Goal: Task Accomplishment & Management: Manage account settings

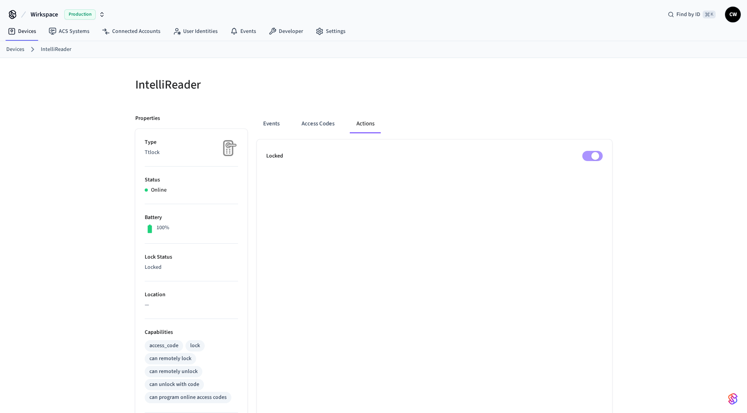
click at [106, 183] on div "IntelliReader Properties Type Ttlock Status Online Battery 100% Lock Status Loc…" at bounding box center [373, 315] width 747 height 515
click at [520, 104] on div "IntelliReader Properties Type Ttlock Status Online Battery 100% Lock Status Loc…" at bounding box center [373, 320] width 489 height 506
click at [85, 131] on div "IntelliReader Properties Type Ttlock Status Online Battery 100% Lock Status Unl…" at bounding box center [373, 315] width 747 height 515
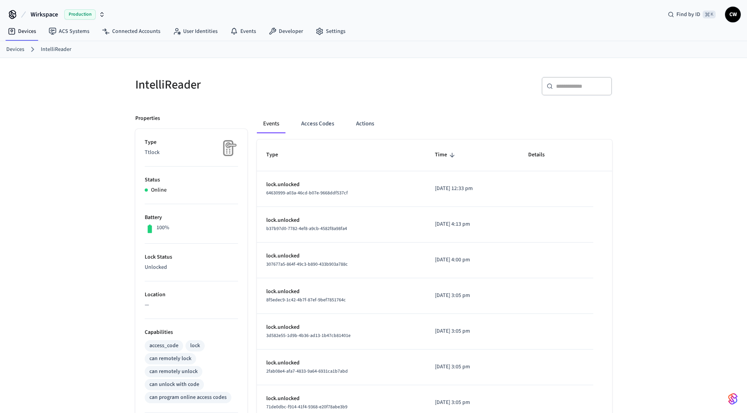
click at [84, 131] on div "IntelliReader ​ ​ Properties Type Ttlock Status Online Battery 100% Lock Status…" at bounding box center [373, 315] width 747 height 515
click at [358, 122] on button "Actions" at bounding box center [365, 123] width 31 height 19
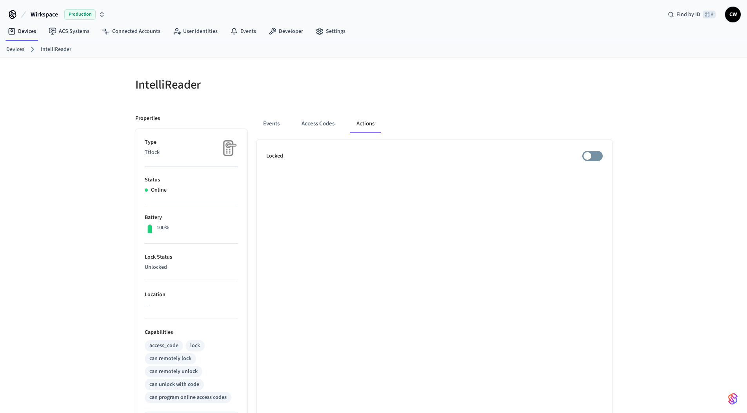
click at [336, 103] on div "IntelliReader Properties Type Ttlock Status Online Battery 100% Lock Status Unl…" at bounding box center [373, 320] width 489 height 506
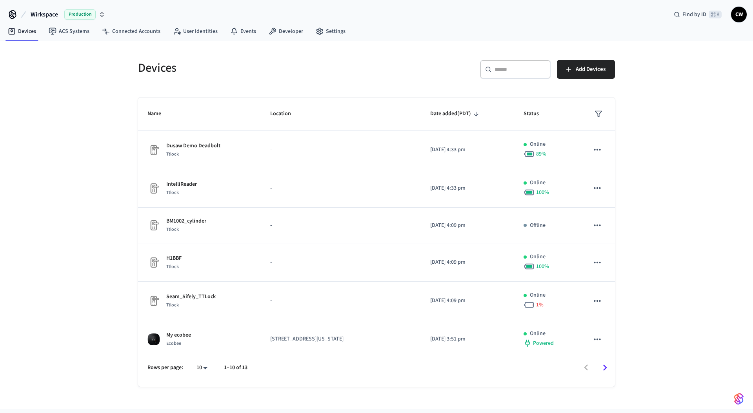
click at [83, 112] on div "Devices ​ ​ Add Devices Name Location Date added (PDT) Status Dusaw Demo Deadbo…" at bounding box center [376, 225] width 753 height 368
click at [54, 13] on span "Wirkspace" at bounding box center [44, 14] width 27 height 9
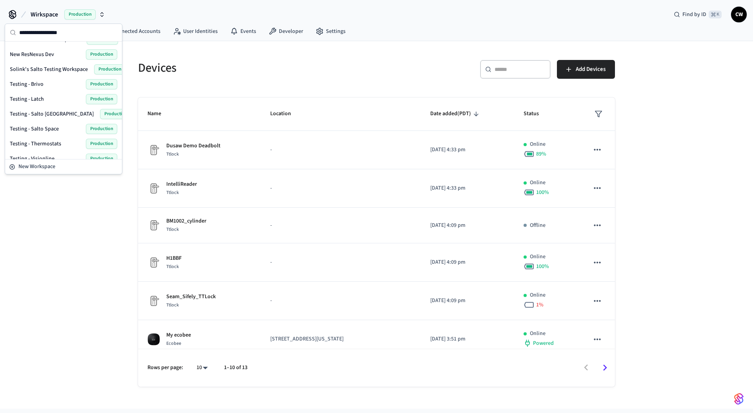
scroll to position [288, 0]
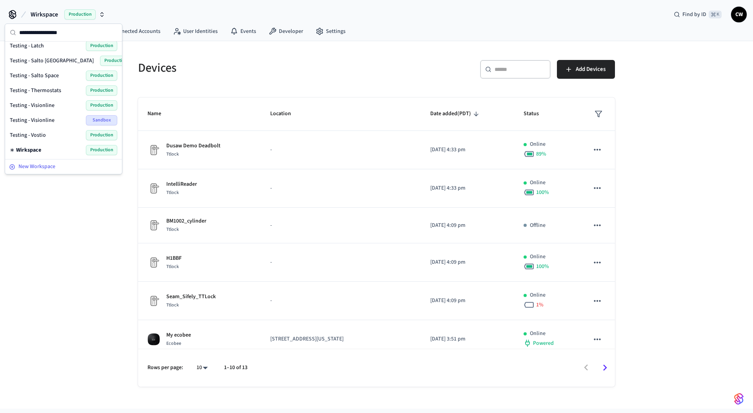
click at [47, 166] on span "New Workspace" at bounding box center [36, 167] width 37 height 8
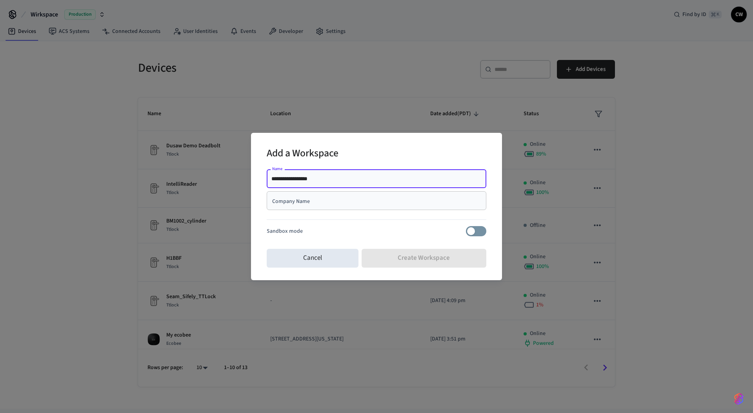
type input "**********"
click at [331, 208] on div "Company Name" at bounding box center [376, 200] width 219 height 19
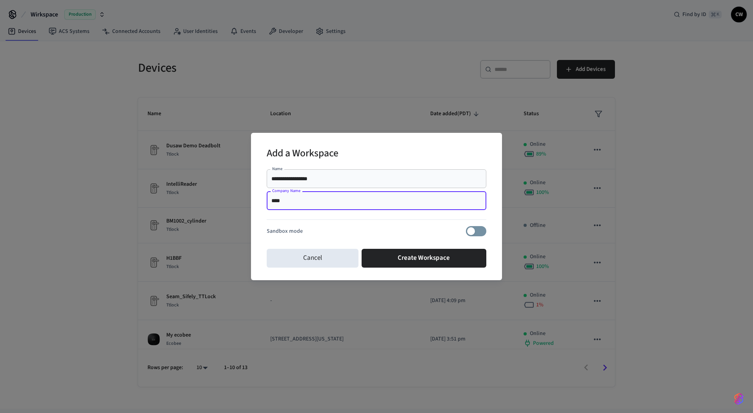
type input "****"
click at [292, 179] on input "**********" at bounding box center [376, 179] width 210 height 8
type input "**********"
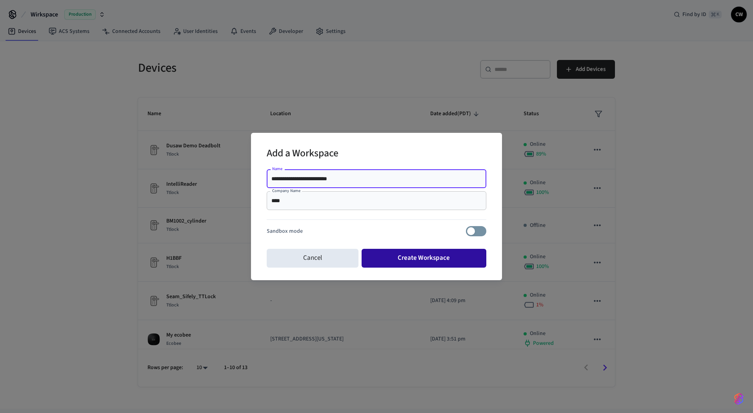
click at [430, 258] on button "Create Workspace" at bounding box center [423, 258] width 125 height 19
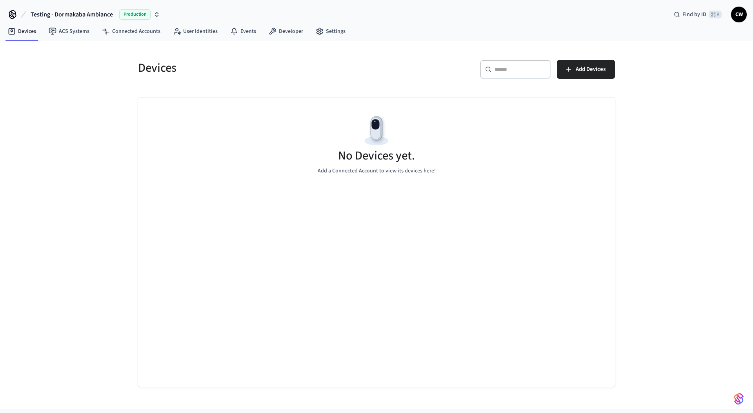
click at [94, 109] on div "Devices ​ ​ Add Devices No Devices yet. Add a Connected Account to view its dev…" at bounding box center [376, 225] width 753 height 368
click at [324, 29] on link "Settings" at bounding box center [330, 31] width 42 height 14
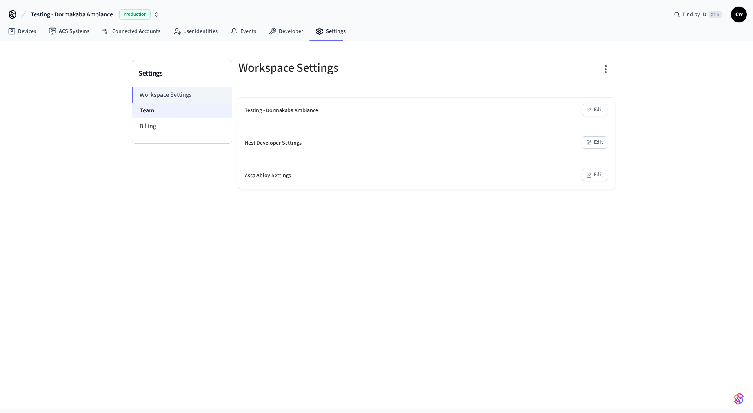
click at [164, 113] on li "Team" at bounding box center [182, 111] width 100 height 16
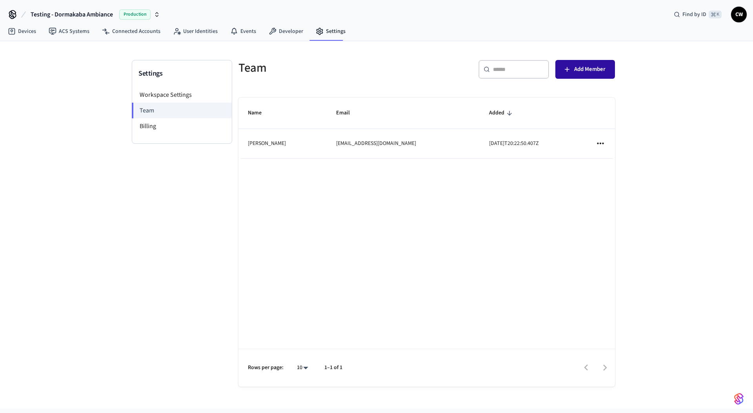
click at [577, 73] on span "Add Member" at bounding box center [589, 69] width 31 height 10
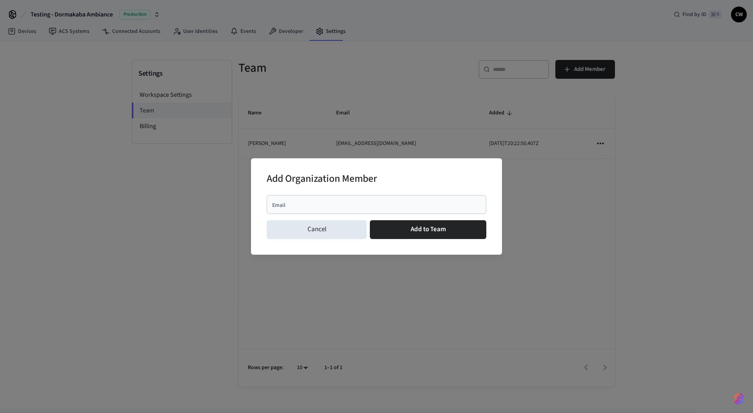
click at [405, 198] on div "Email" at bounding box center [376, 204] width 219 height 19
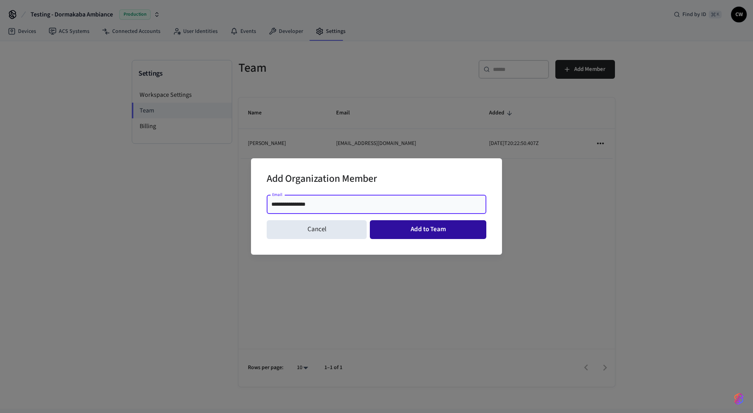
type input "**********"
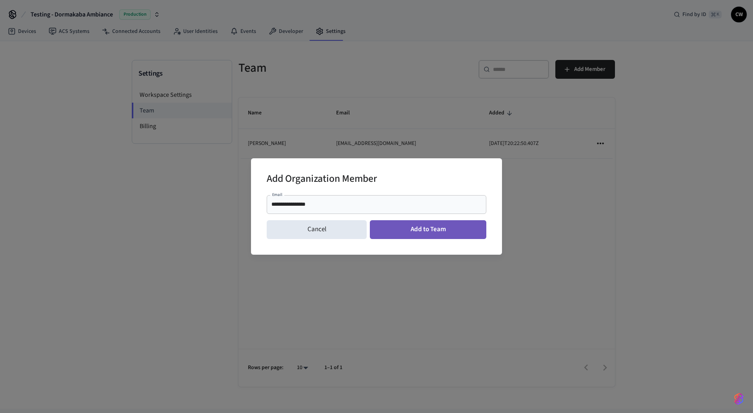
click at [413, 230] on button "Add to Team" at bounding box center [428, 229] width 116 height 19
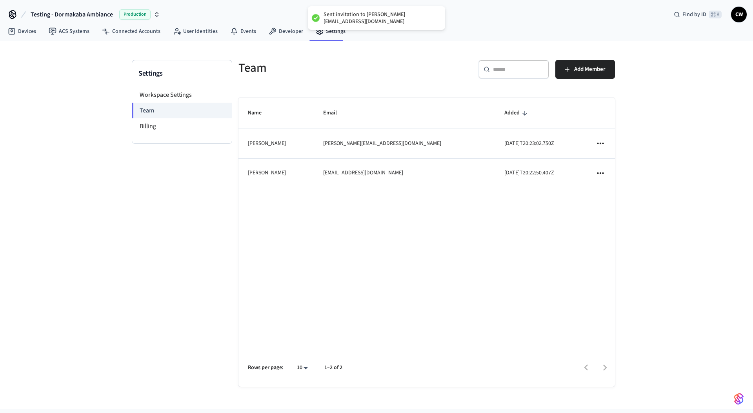
click at [151, 225] on div "Settings Workspace Settings Team Billing" at bounding box center [182, 231] width 100 height 343
click at [298, 35] on link "Developer" at bounding box center [285, 31] width 47 height 14
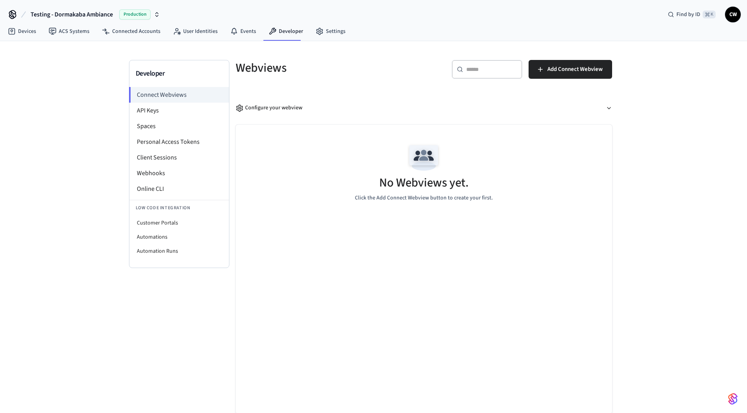
click at [49, 138] on div "Developer Connect Webviews API Keys Spaces Personal Access Tokens Client Sessio…" at bounding box center [373, 227] width 747 height 373
click at [72, 28] on link "ACS Systems" at bounding box center [68, 31] width 53 height 14
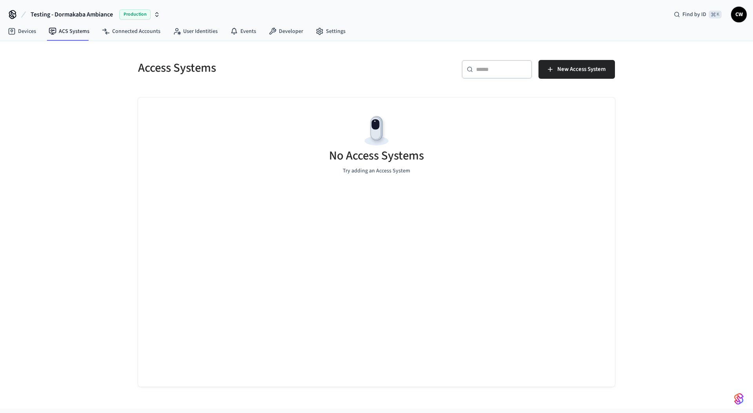
click at [62, 112] on div "Access Systems ​ ​ New Access System No Access Systems Try adding an Access Sys…" at bounding box center [376, 225] width 753 height 368
click at [559, 75] on button "New Access System" at bounding box center [576, 69] width 76 height 19
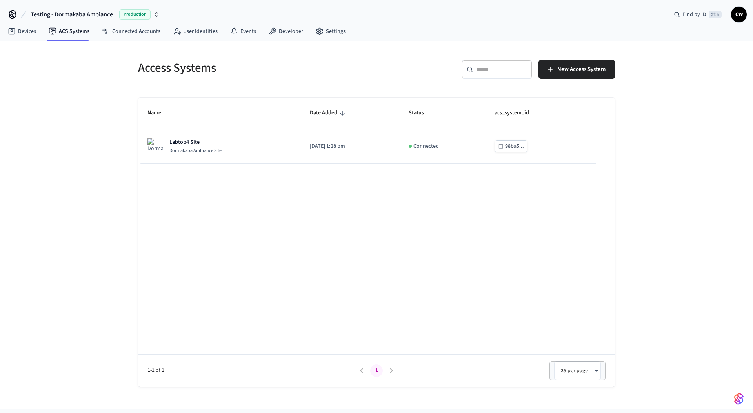
click at [94, 196] on div "Access Systems ​ ​ New Access System Name Date Added Status acs_system_id Labto…" at bounding box center [376, 225] width 753 height 368
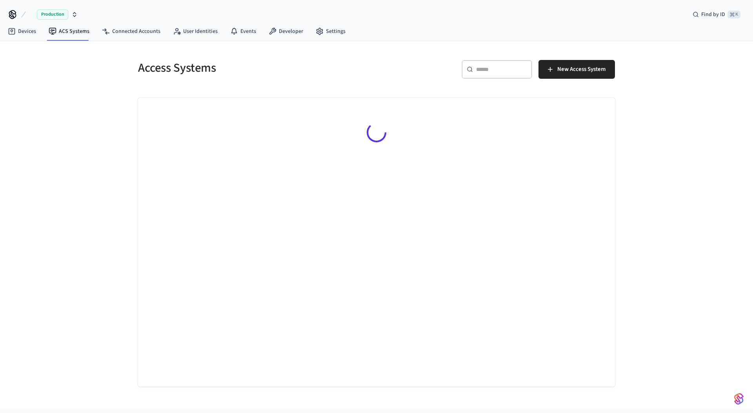
click at [60, 131] on div "Access Systems ​ ​ New Access System" at bounding box center [376, 225] width 753 height 368
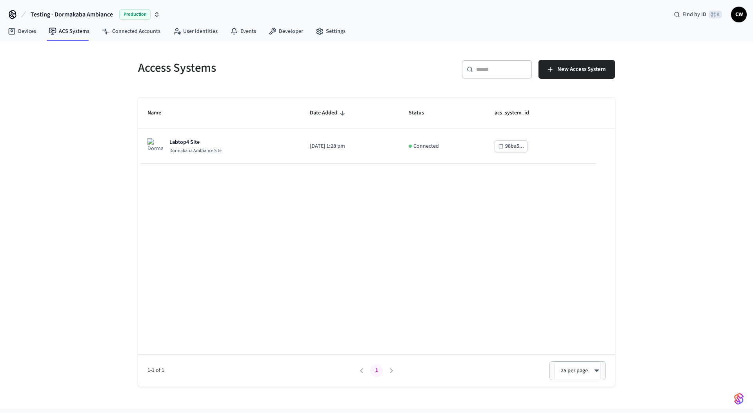
click at [105, 270] on div "Access Systems ​ ​ New Access System Name Date Added Status acs_system_id Labto…" at bounding box center [376, 225] width 753 height 368
click at [322, 27] on link "Settings" at bounding box center [330, 31] width 42 height 14
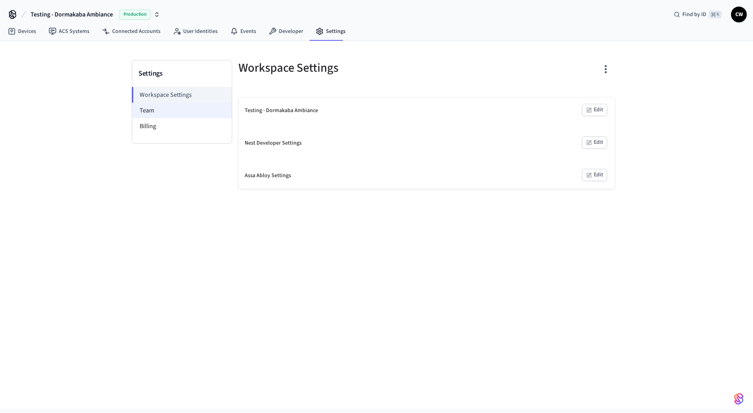
click at [151, 110] on li "Team" at bounding box center [182, 111] width 100 height 16
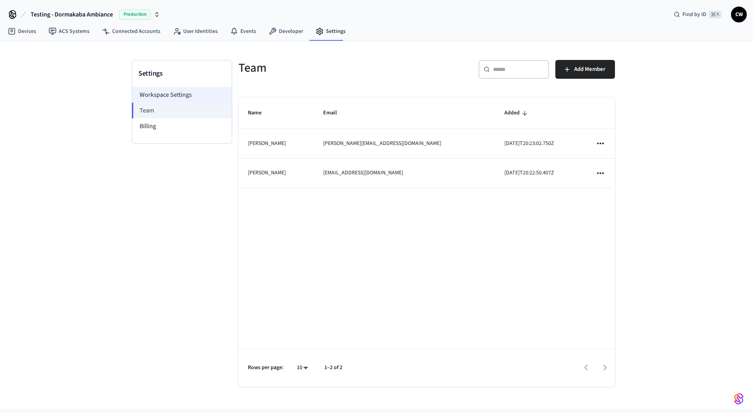
click at [187, 94] on li "Workspace Settings" at bounding box center [182, 95] width 100 height 16
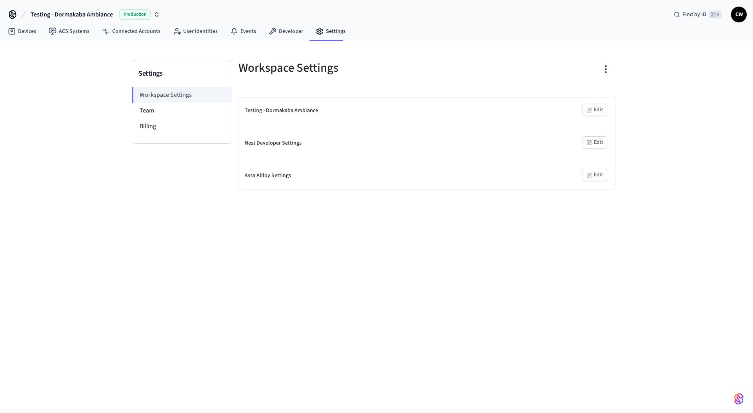
click at [592, 111] on button "Edit" at bounding box center [594, 110] width 25 height 12
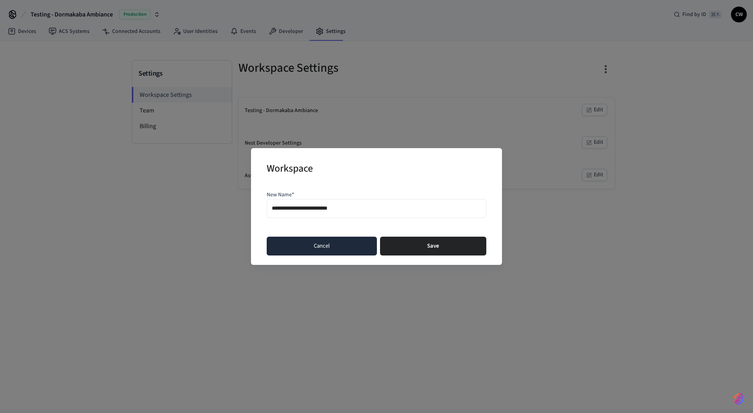
click at [338, 248] on button "Cancel" at bounding box center [322, 246] width 110 height 19
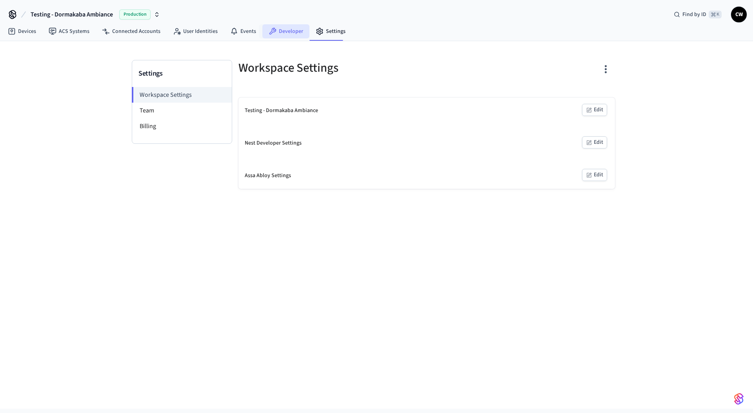
click at [281, 34] on link "Developer" at bounding box center [285, 31] width 47 height 14
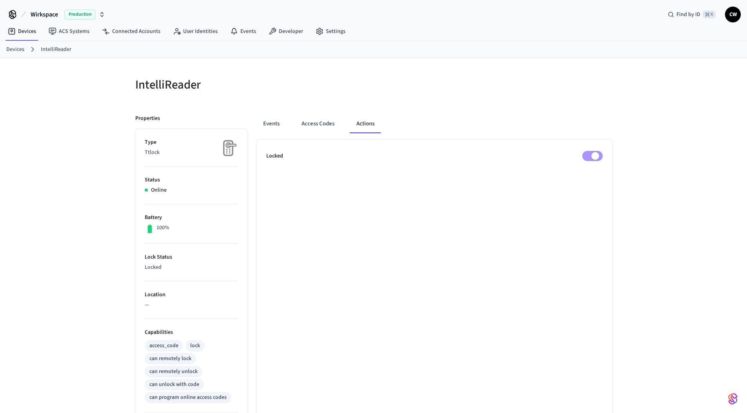
click at [91, 136] on div "IntelliReader Properties Type Ttlock Status Online Battery 100% Lock Status Loc…" at bounding box center [373, 315] width 747 height 515
click at [73, 29] on link "ACS Systems" at bounding box center [68, 31] width 53 height 14
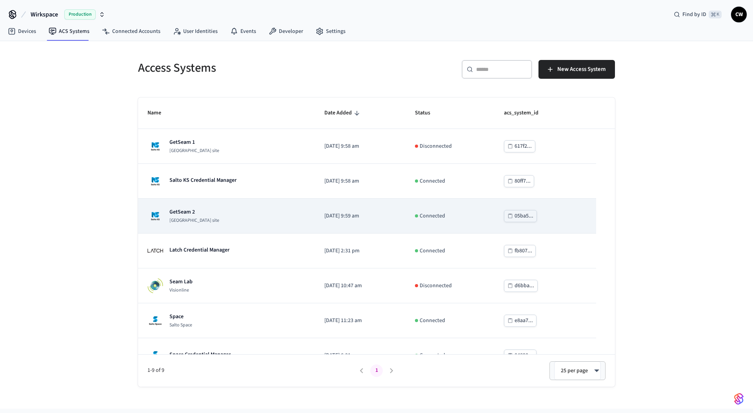
click at [260, 213] on div "GetSeam 2 [GEOGRAPHIC_DATA] site" at bounding box center [226, 216] width 158 height 16
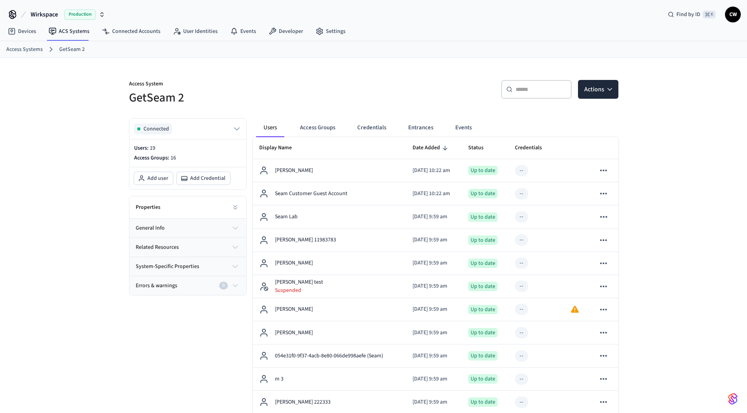
click at [392, 127] on div "Users Access Groups Credentials Entrances Events" at bounding box center [371, 127] width 231 height 19
click at [407, 126] on button "Entrances" at bounding box center [421, 127] width 38 height 19
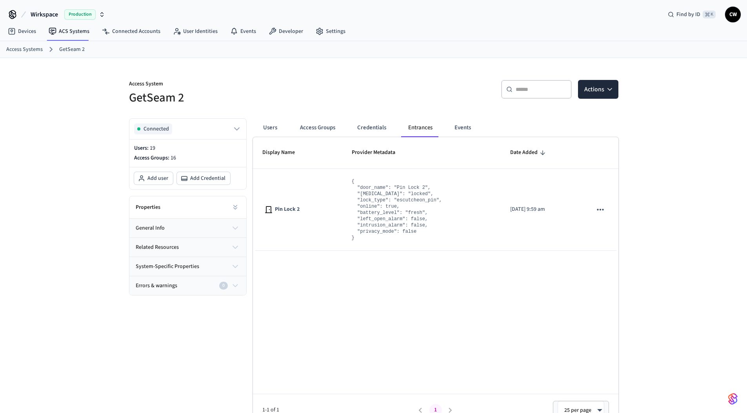
click at [286, 108] on div "Access System GetSeam 2 ​ ​ Actions Connected Users: 19 Access Groups: 16 Add u…" at bounding box center [374, 242] width 502 height 368
click at [96, 83] on div "Access System GetSeam 2 ​ ​ Actions Connected Users: 19 Access Groups: 16 Add u…" at bounding box center [373, 242] width 747 height 368
click at [65, 13] on span "Production" at bounding box center [79, 14] width 31 height 10
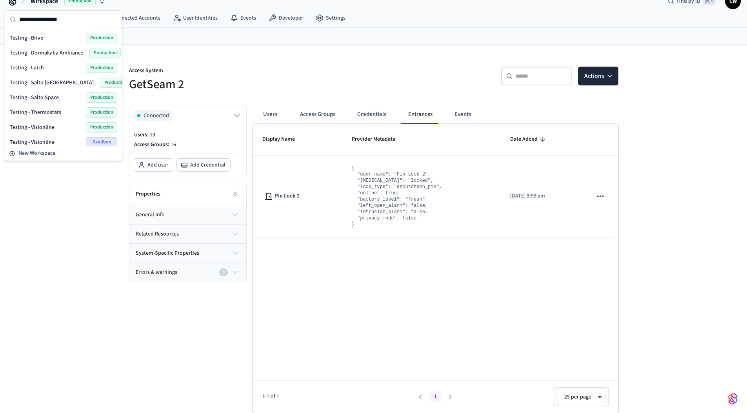
scroll to position [263, 0]
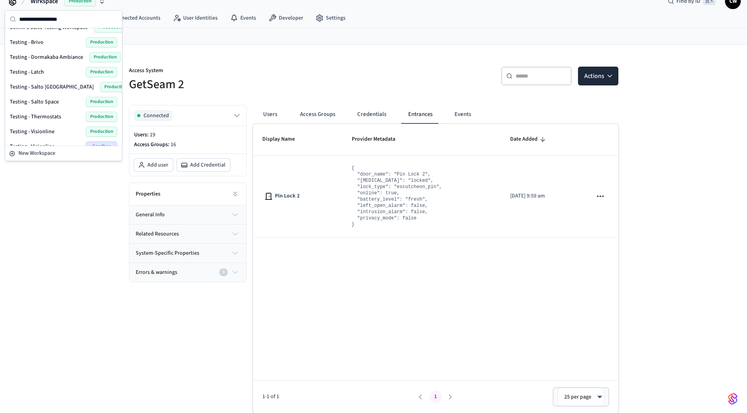
click at [60, 55] on span "Testing - Dormakaba Ambiance" at bounding box center [46, 57] width 73 height 8
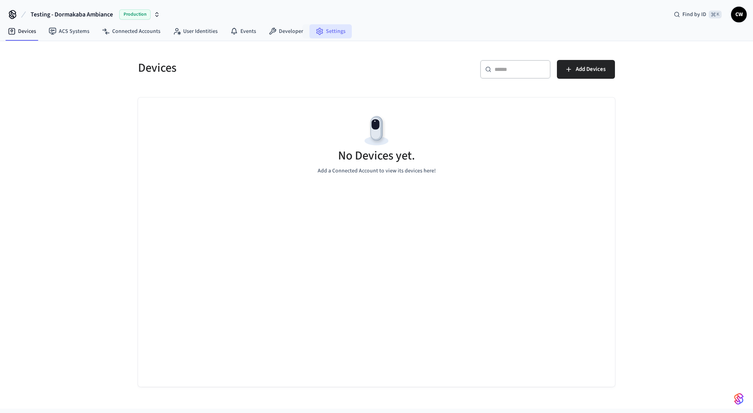
click at [324, 29] on link "Settings" at bounding box center [330, 31] width 42 height 14
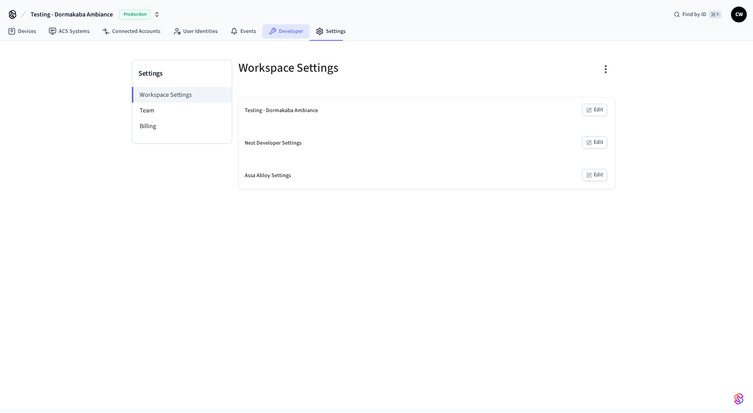
click at [282, 31] on link "Developer" at bounding box center [285, 31] width 47 height 14
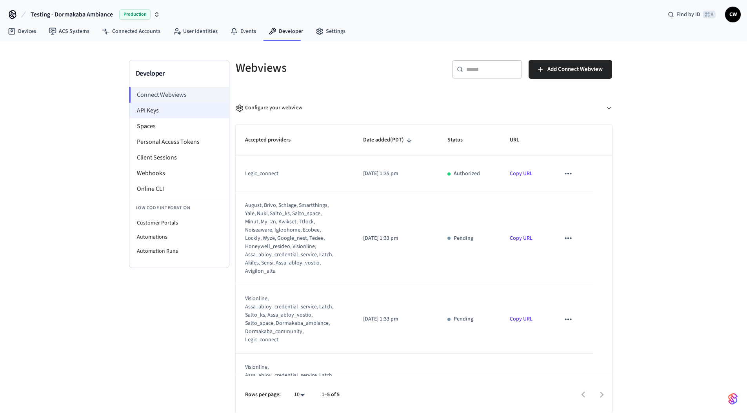
click at [175, 116] on li "API Keys" at bounding box center [179, 111] width 100 height 16
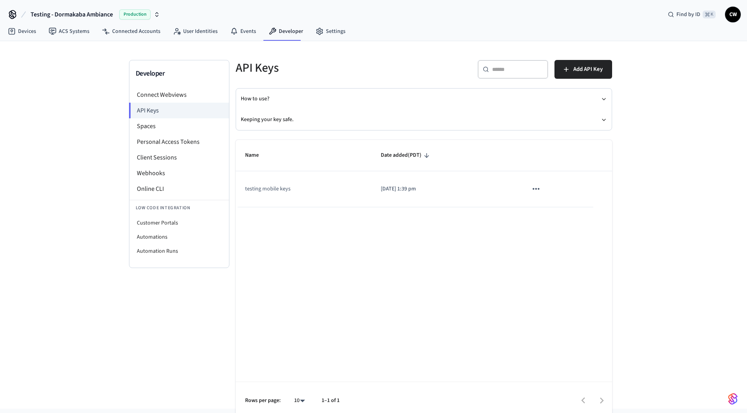
click at [631, 243] on div "Developer Connect Webviews API Keys Spaces Personal Access Tokens Client Sessio…" at bounding box center [373, 225] width 747 height 368
click at [61, 31] on link "ACS Systems" at bounding box center [68, 31] width 53 height 14
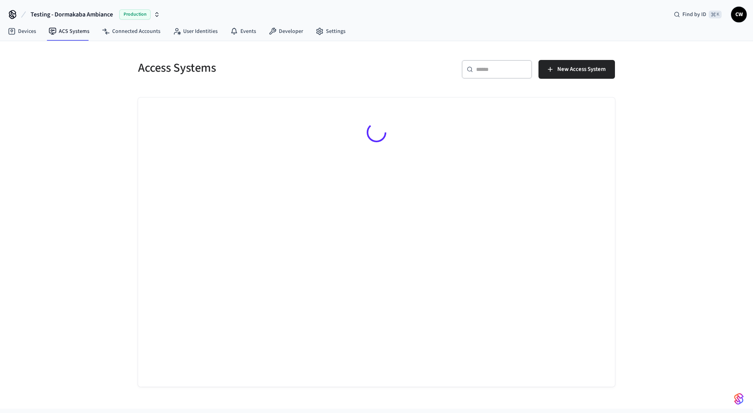
click at [684, 107] on div "Access Systems ​ ​ New Access System" at bounding box center [376, 225] width 753 height 368
click at [98, 76] on div "Access Systems ​ ​ New Access System" at bounding box center [376, 225] width 753 height 368
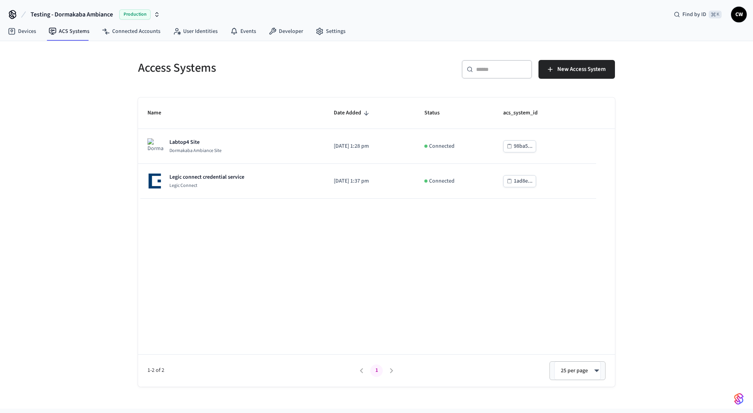
click at [79, 113] on div "Access Systems ​ ​ New Access System Name Date Added Status acs_system_id Labto…" at bounding box center [376, 225] width 753 height 368
click at [100, 109] on div "Access Systems ​ ​ New Access System Name Date Added Status acs_system_id Labto…" at bounding box center [376, 225] width 753 height 368
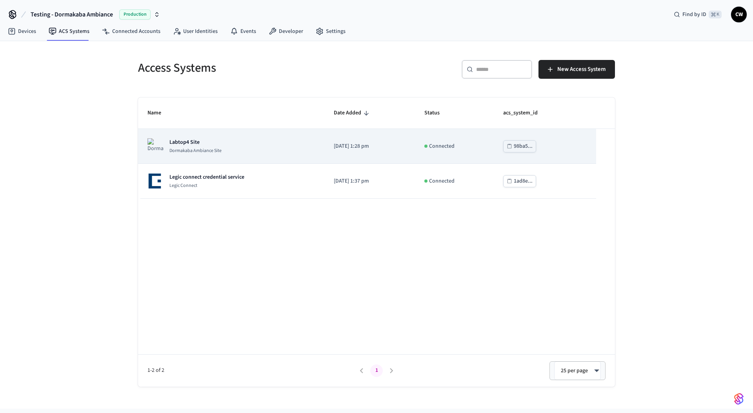
click at [233, 152] on div "Labtop4 Site Dormakaba Ambiance Site" at bounding box center [230, 146] width 167 height 16
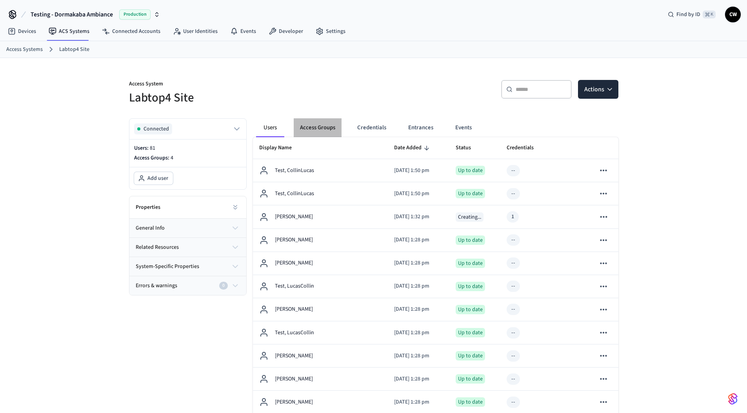
click at [312, 127] on button "Access Groups" at bounding box center [318, 127] width 48 height 19
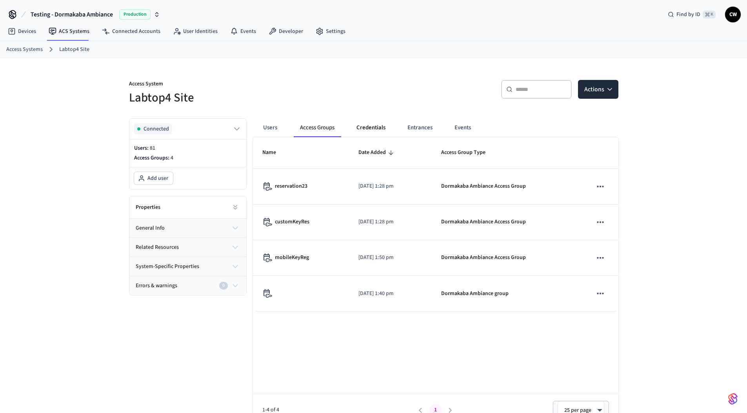
click at [371, 131] on button "Credentials" at bounding box center [371, 127] width 42 height 19
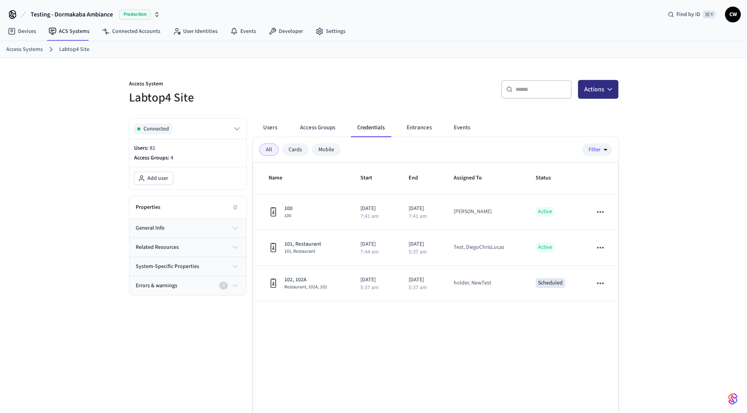
click at [606, 93] on icon "button" at bounding box center [610, 89] width 8 height 8
click at [606, 87] on icon "button" at bounding box center [610, 89] width 8 height 8
click at [319, 119] on button "Access Groups" at bounding box center [318, 127] width 48 height 19
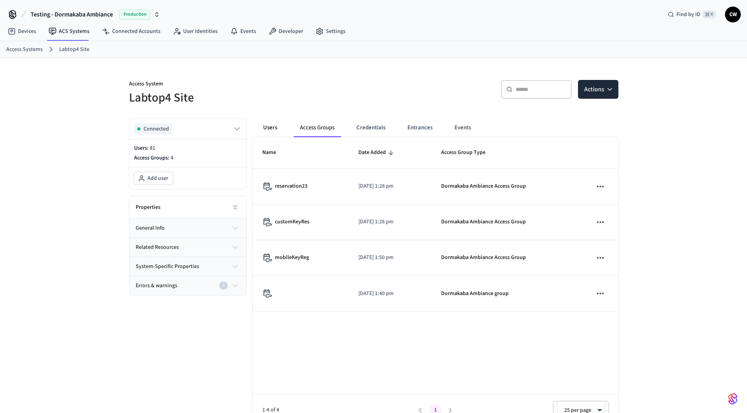
click at [272, 126] on button "Users" at bounding box center [270, 127] width 28 height 19
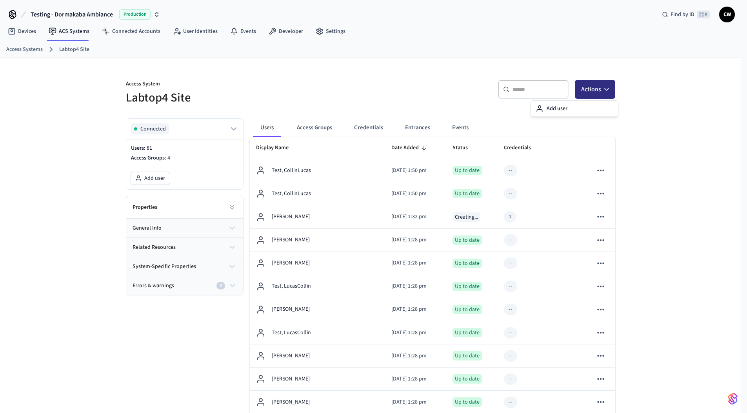
click at [580, 91] on button "Actions" at bounding box center [595, 89] width 40 height 19
click at [591, 89] on button "Actions" at bounding box center [598, 89] width 40 height 19
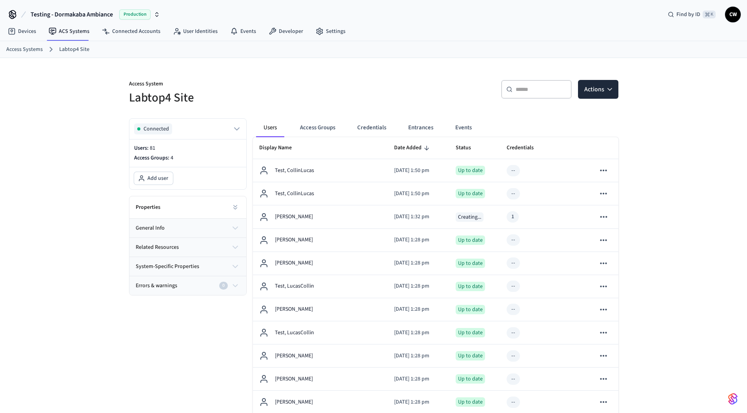
click at [372, 129] on button "Credentials" at bounding box center [372, 127] width 42 height 19
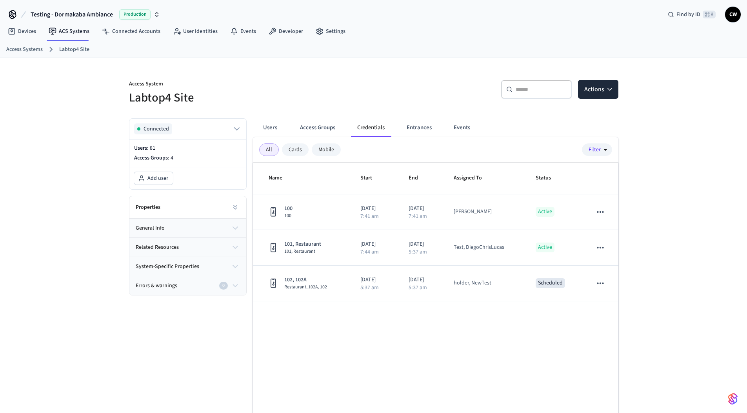
drag, startPoint x: 363, startPoint y: 105, endPoint x: 519, endPoint y: 102, distance: 156.8
click at [363, 105] on h5 "Labtop4 Site" at bounding box center [249, 98] width 240 height 16
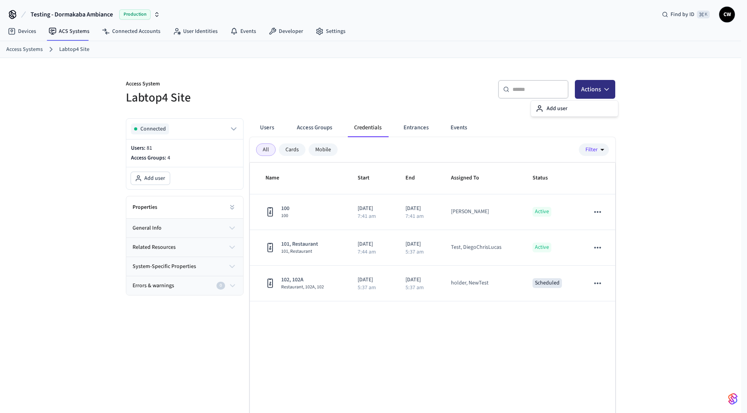
click at [600, 85] on button "Actions" at bounding box center [595, 89] width 40 height 19
click at [604, 91] on button "Actions" at bounding box center [598, 89] width 40 height 19
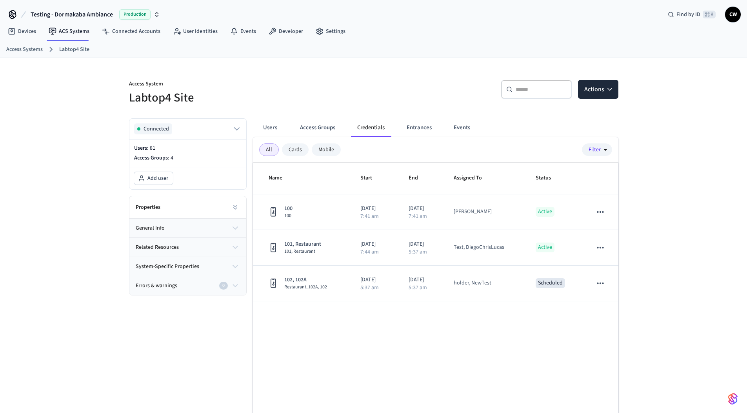
click at [375, 82] on div "​ ​ Actions" at bounding box center [493, 88] width 249 height 35
click at [271, 123] on button "Users" at bounding box center [270, 127] width 28 height 19
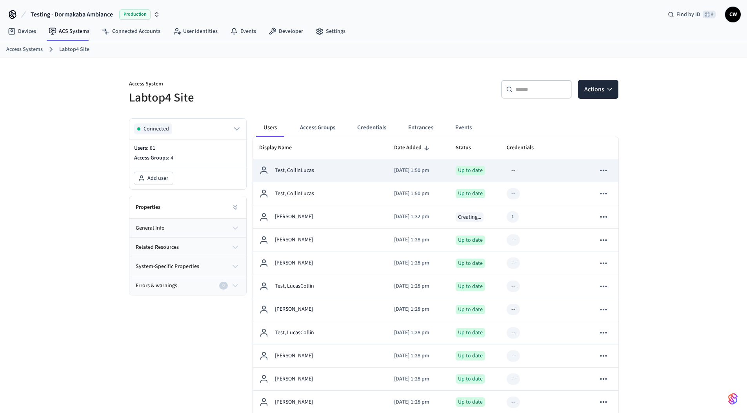
click at [315, 170] on div "Test, CollinLucas" at bounding box center [320, 170] width 123 height 9
click at [317, 171] on div "Test, CollinLucas" at bounding box center [320, 170] width 123 height 9
click at [305, 168] on p "Test, CollinLucas" at bounding box center [294, 171] width 39 height 8
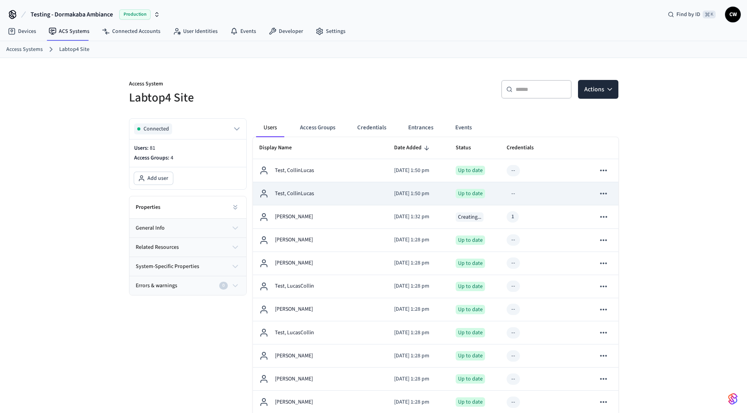
click at [307, 182] on td "Test, CollinLucas" at bounding box center [320, 193] width 135 height 23
click at [311, 190] on p "Test, CollinLucas" at bounding box center [294, 194] width 39 height 8
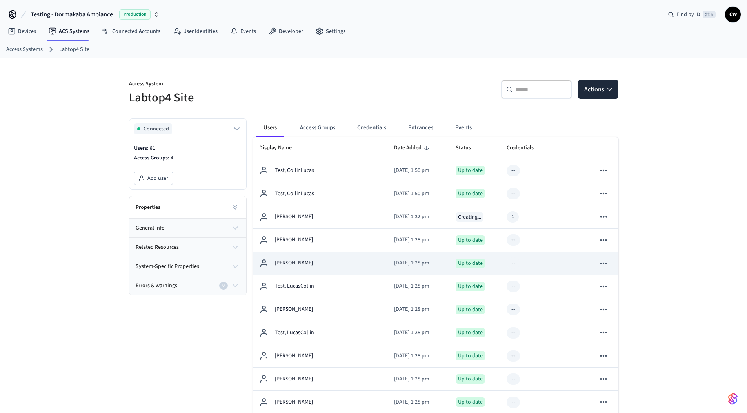
click at [304, 259] on div "Foe, Fiona" at bounding box center [320, 263] width 123 height 9
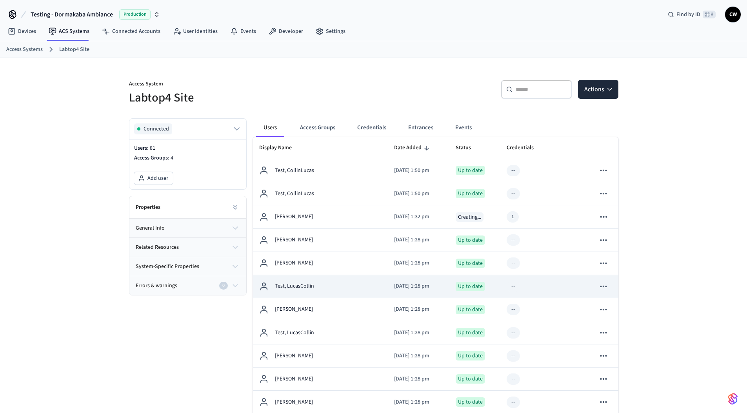
click at [324, 279] on td "Test, LucasCollin" at bounding box center [320, 286] width 135 height 23
click at [325, 279] on td "Test, LucasCollin" at bounding box center [320, 286] width 135 height 23
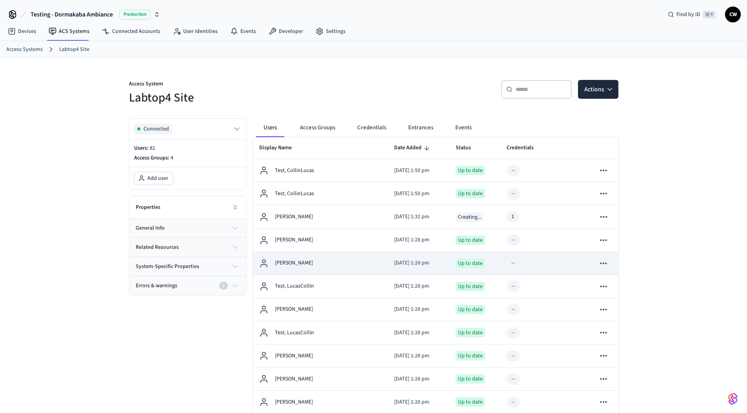
drag, startPoint x: 323, startPoint y: 262, endPoint x: 323, endPoint y: 257, distance: 5.1
click at [323, 262] on div "Foe, Fiona" at bounding box center [320, 263] width 123 height 9
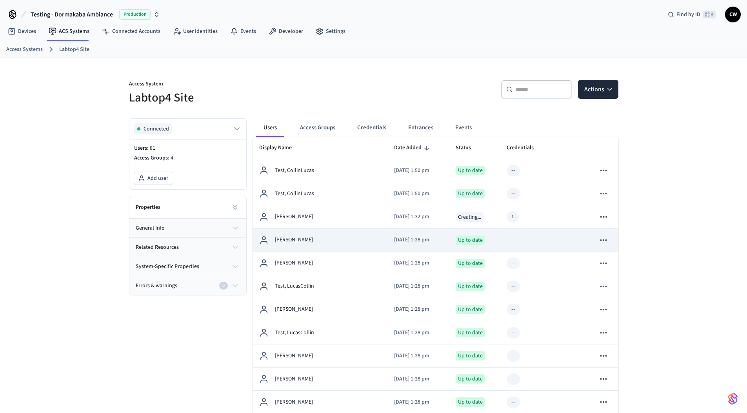
click at [325, 249] on td "Foe, Fiona" at bounding box center [320, 240] width 135 height 23
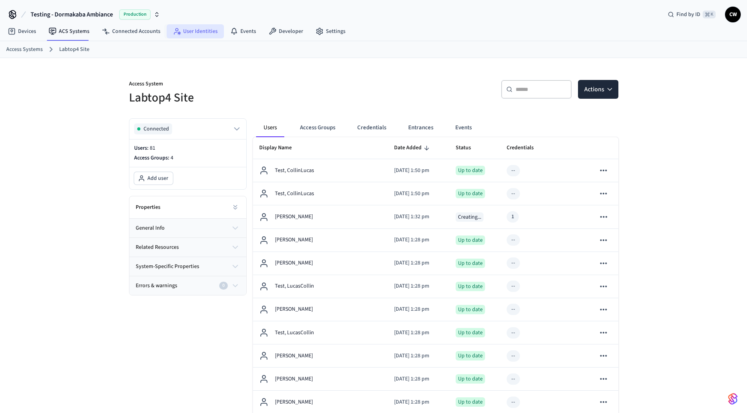
click at [203, 33] on link "User Identities" at bounding box center [195, 31] width 57 height 14
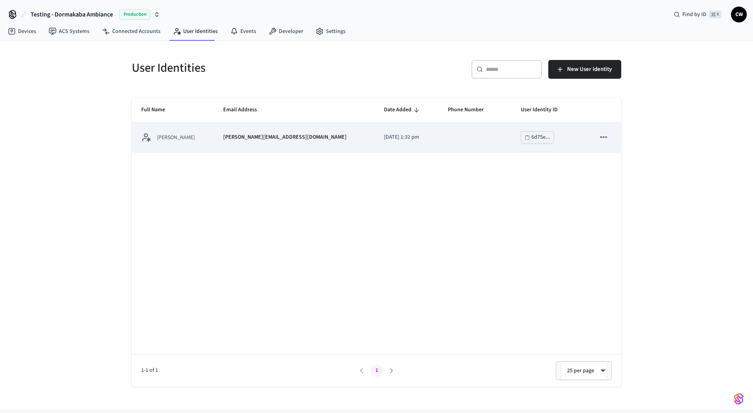
click at [226, 138] on p "lucas@getseam.com" at bounding box center [284, 137] width 123 height 8
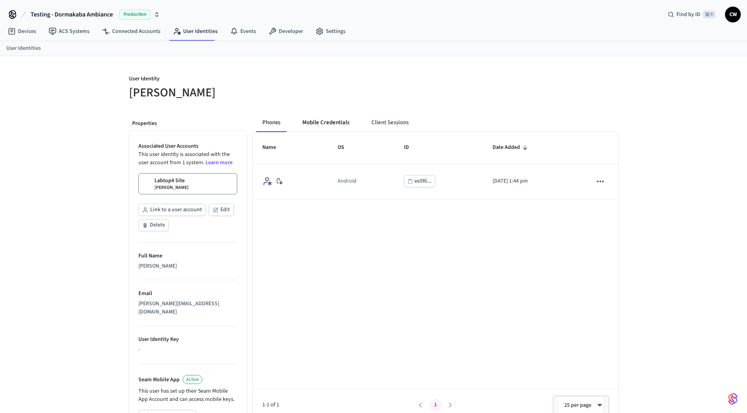
click at [344, 120] on button "Mobile Credentials" at bounding box center [326, 122] width 60 height 19
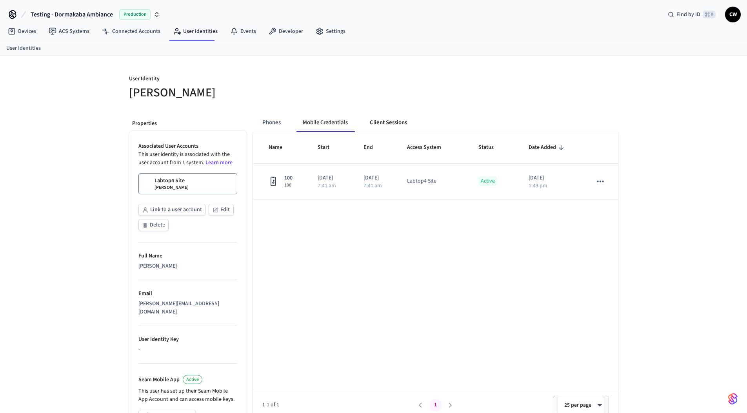
click at [389, 122] on button "Client Sessions" at bounding box center [388, 122] width 50 height 19
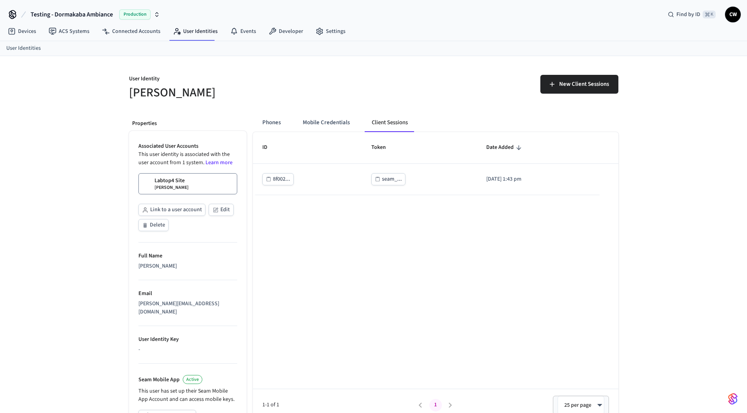
click at [349, 88] on h5 "Lucas Neiva" at bounding box center [249, 93] width 240 height 16
click at [271, 125] on button "Phones" at bounding box center [271, 122] width 31 height 19
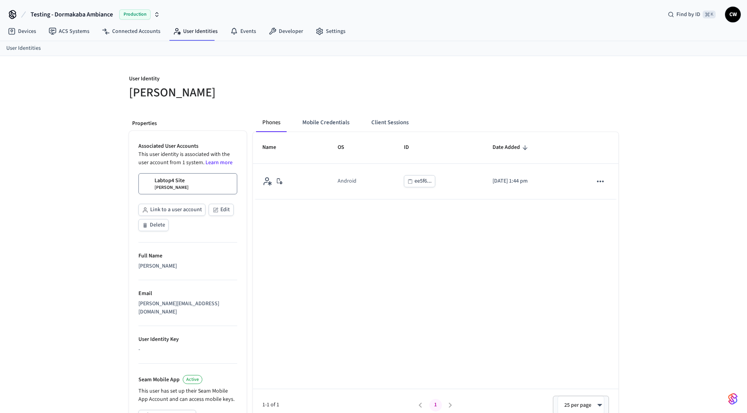
click at [295, 91] on h5 "Lucas Neiva" at bounding box center [249, 93] width 240 height 16
click at [329, 120] on button "Mobile Credentials" at bounding box center [326, 122] width 60 height 19
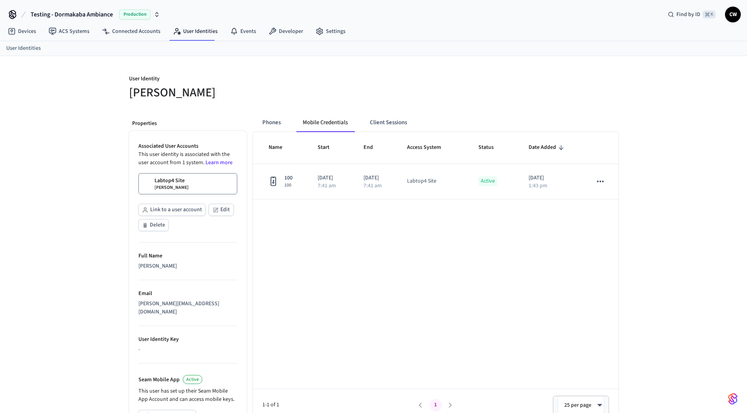
click at [418, 125] on div "Phones Mobile Credentials Client Sessions" at bounding box center [339, 122] width 167 height 19
click at [386, 124] on button "Client Sessions" at bounding box center [388, 122] width 50 height 19
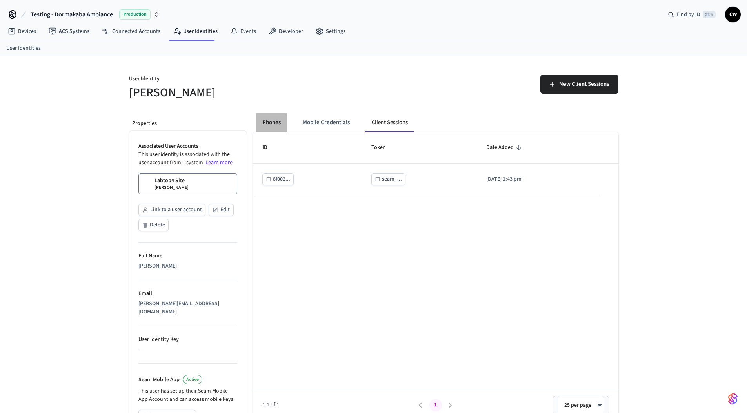
click at [272, 124] on button "Phones" at bounding box center [271, 122] width 31 height 19
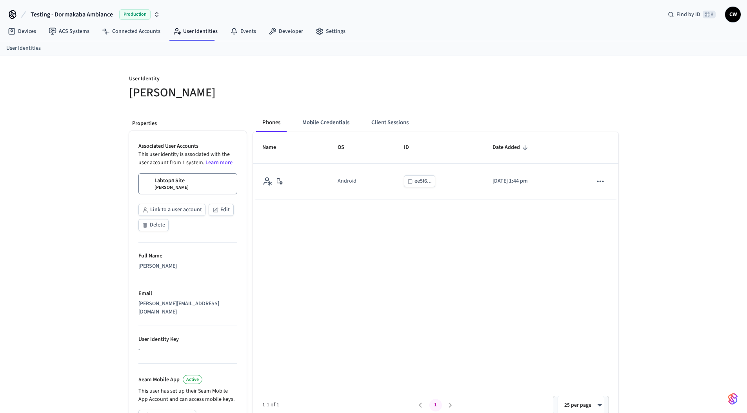
click at [258, 110] on div "Phones Mobile Credentials Client Sessions Name OS ID Date Added Android ee5f6..…" at bounding box center [433, 324] width 372 height 435
click at [58, 35] on link "ACS Systems" at bounding box center [68, 31] width 53 height 14
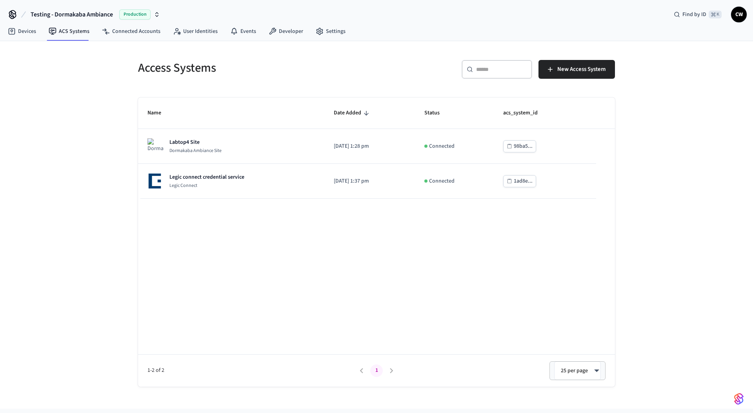
click at [66, 138] on div "Access Systems ​ ​ New Access System Name Date Added Status acs_system_id Labto…" at bounding box center [376, 225] width 753 height 368
click at [328, 71] on h5 "Access Systems" at bounding box center [255, 68] width 234 height 16
click at [569, 64] on span "New Access System" at bounding box center [581, 69] width 48 height 10
click at [118, 107] on div "Access Systems ​ ​ New Access System Name Date Added Status acs_system_id Labto…" at bounding box center [376, 225] width 753 height 368
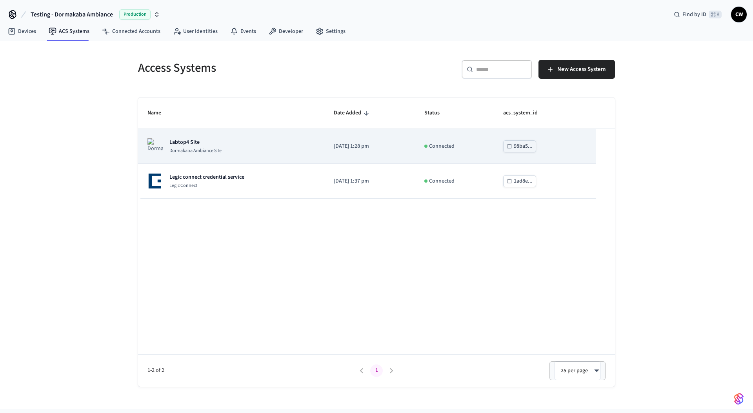
click at [225, 153] on div "Labtop4 Site Dormakaba Ambiance Site" at bounding box center [230, 146] width 167 height 16
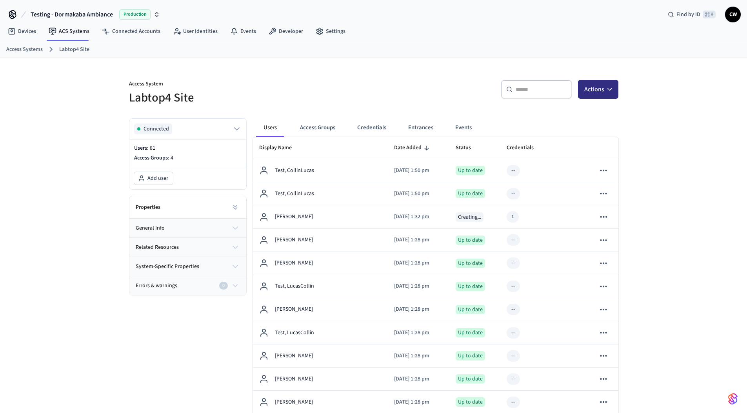
click at [609, 89] on icon "button" at bounding box center [610, 89] width 8 height 8
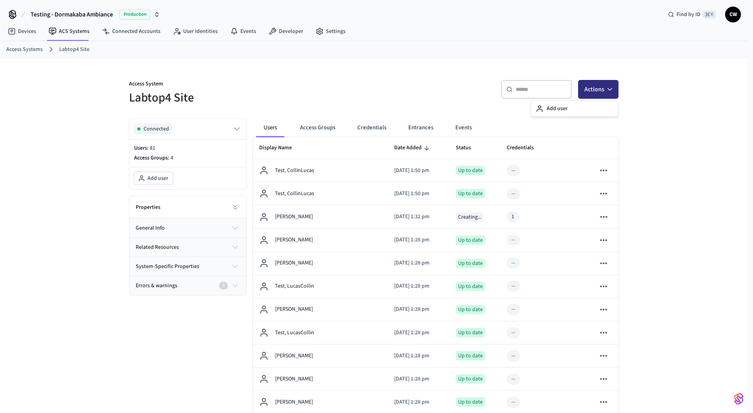
click at [600, 91] on button "Actions" at bounding box center [598, 89] width 40 height 19
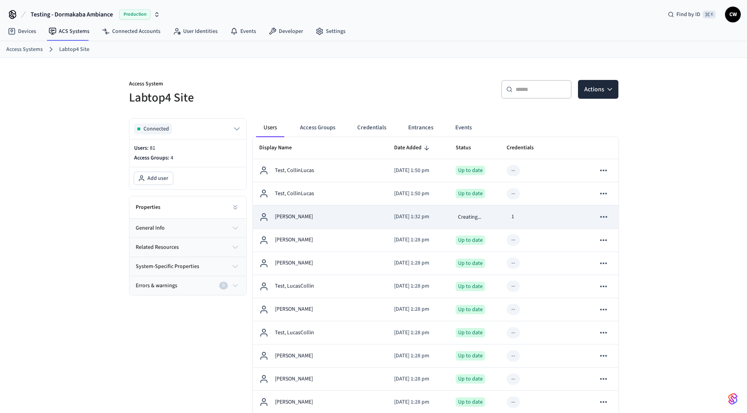
click at [336, 224] on td "Lucas Neiva" at bounding box center [320, 216] width 135 height 23
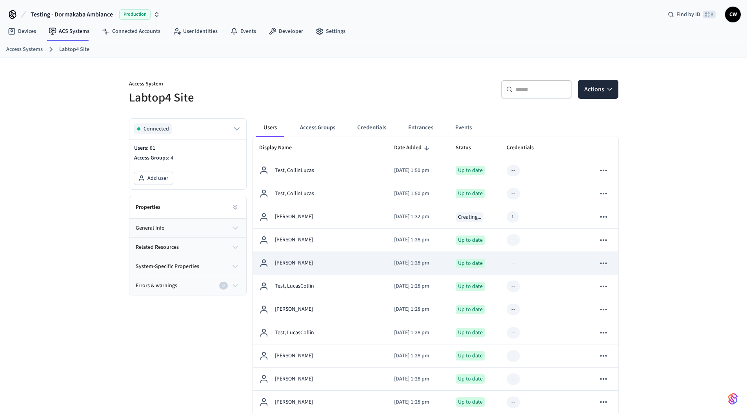
click at [326, 273] on td "Foe, Fiona" at bounding box center [320, 263] width 135 height 23
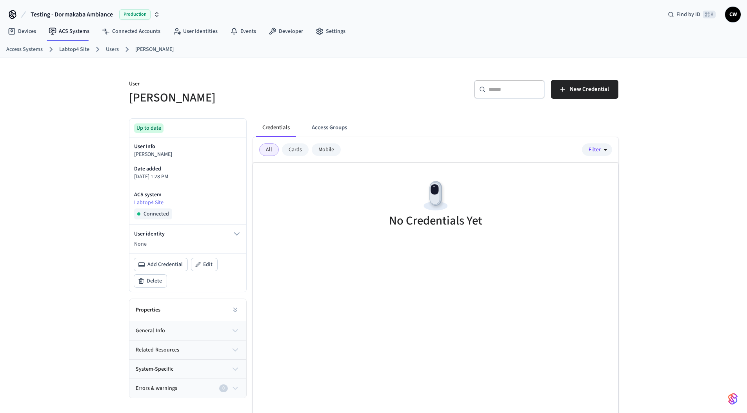
click at [332, 268] on div "No Credentials Yet" at bounding box center [435, 307] width 365 height 289
click at [337, 82] on p "User" at bounding box center [249, 85] width 240 height 10
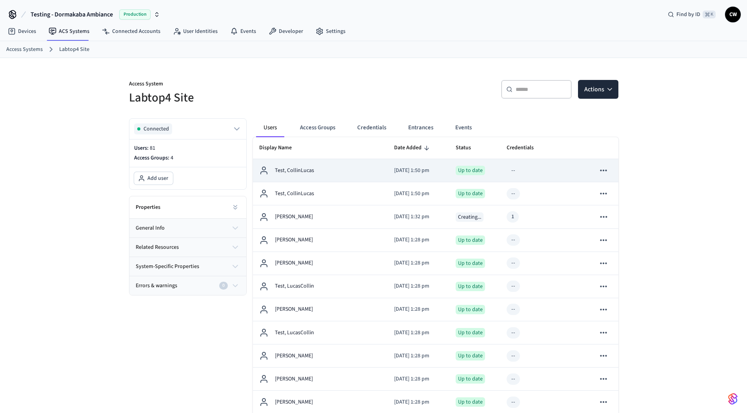
click at [335, 177] on td "Test, CollinLucas" at bounding box center [320, 170] width 135 height 23
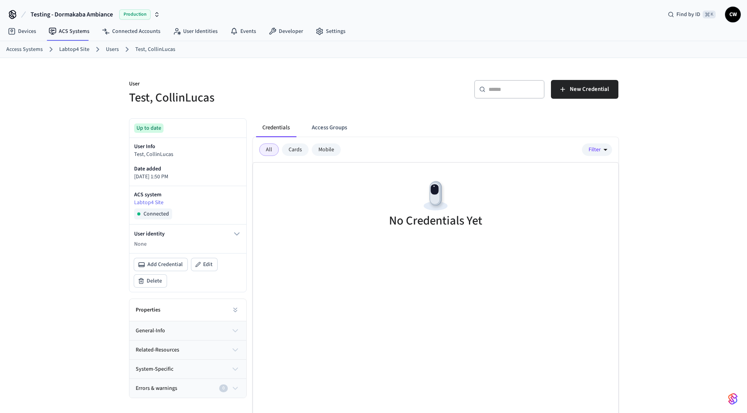
click at [75, 188] on div "User Test, CollinLucas ​ ​ New Credential Up to date User Info Test, CollinLuca…" at bounding box center [373, 255] width 747 height 394
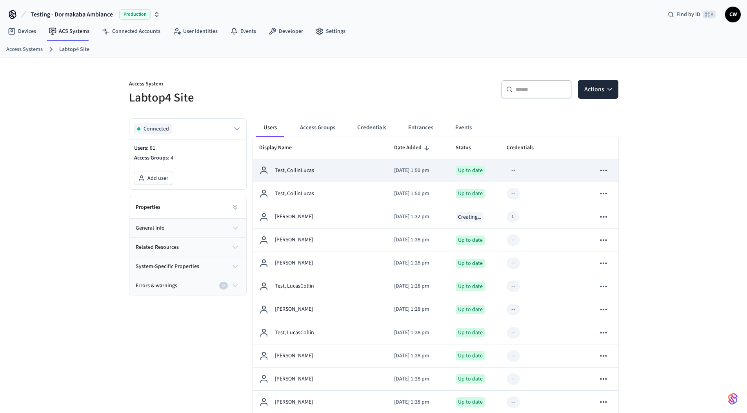
click at [354, 174] on td "Test, CollinLucas" at bounding box center [320, 170] width 135 height 23
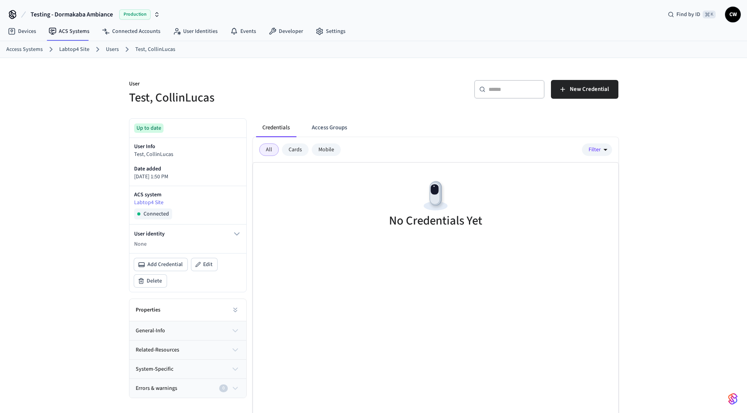
click at [396, 83] on div "​ ​ New Credential" at bounding box center [498, 92] width 240 height 25
click at [71, 123] on div "User Test, CollinLucas ​ ​ New Credential Up to date User Info Test, CollinLuca…" at bounding box center [373, 255] width 747 height 394
click at [604, 93] on span "New Credential" at bounding box center [589, 89] width 39 height 10
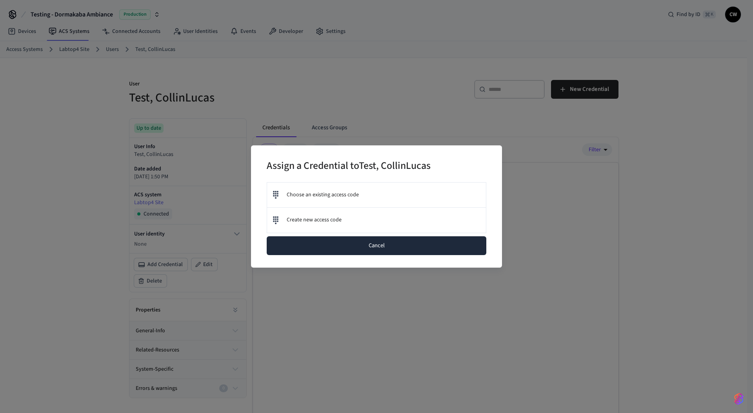
click at [401, 243] on button "Cancel" at bounding box center [376, 245] width 219 height 19
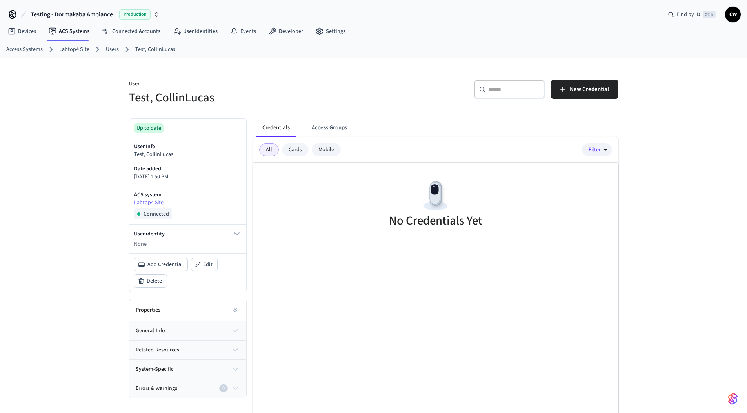
click at [361, 268] on div "No Credentials Yet" at bounding box center [435, 307] width 365 height 289
click at [51, 109] on div "User Test, CollinLucas ​ ​ New Credential Up to date User Info Test, CollinLuca…" at bounding box center [373, 255] width 747 height 394
click at [70, 35] on link "ACS Systems" at bounding box center [68, 31] width 53 height 14
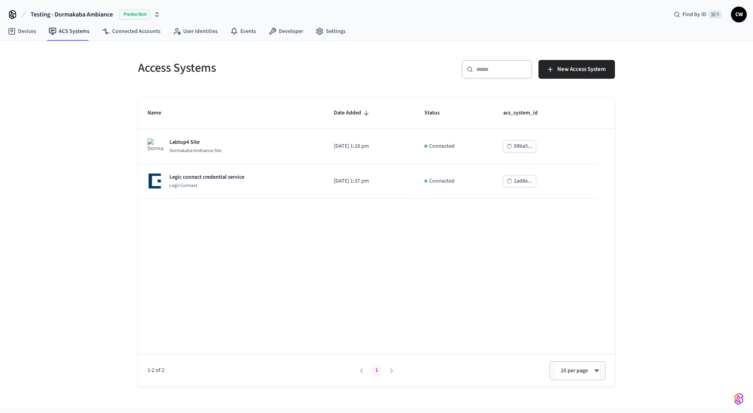
click at [97, 122] on div "Access Systems ​ ​ New Access System Name Date Added Status acs_system_id Labto…" at bounding box center [376, 225] width 753 height 368
click at [73, 158] on div "Access Systems ​ ​ New Access System Name Date Added Status acs_system_id Labto…" at bounding box center [376, 225] width 753 height 368
click at [106, 141] on div "Access Systems ​ ​ New Access System Name Date Added Status acs_system_id Labto…" at bounding box center [376, 225] width 753 height 368
click at [573, 74] on button "New Access System" at bounding box center [576, 69] width 76 height 19
click at [232, 82] on div "Access Systems" at bounding box center [250, 68] width 243 height 34
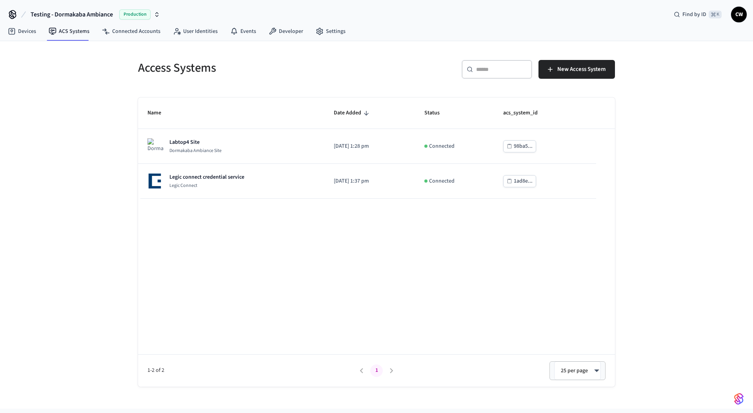
click at [83, 136] on div "Access Systems ​ ​ New Access System Name Date Added Status acs_system_id Labto…" at bounding box center [376, 225] width 753 height 368
click at [74, 17] on span "Testing - Dormakaba Ambiance" at bounding box center [72, 14] width 82 height 9
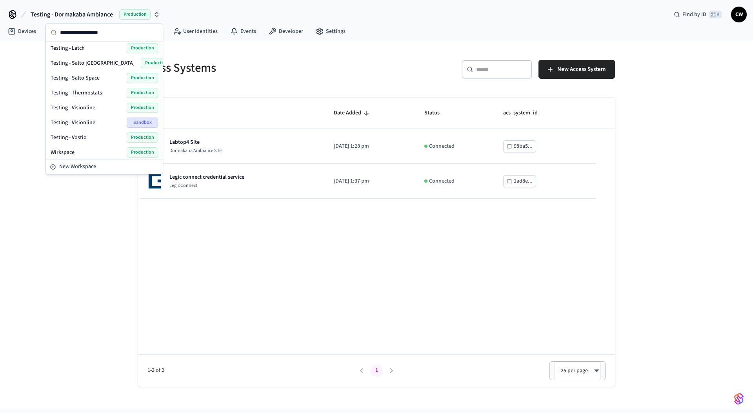
scroll to position [299, 0]
click at [214, 82] on div "Access Systems" at bounding box center [250, 68] width 243 height 34
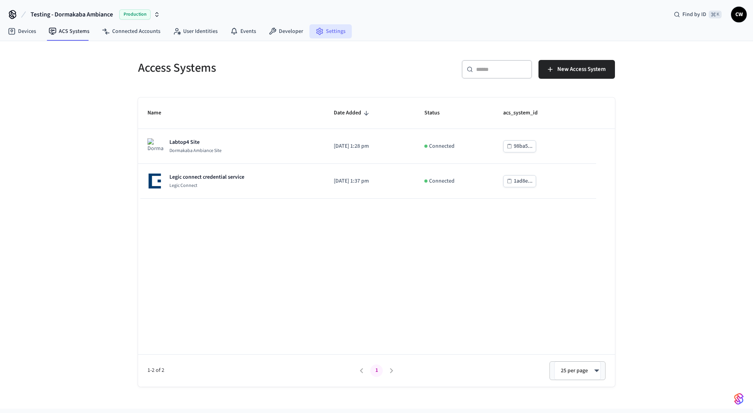
click at [319, 34] on link "Settings" at bounding box center [330, 31] width 42 height 14
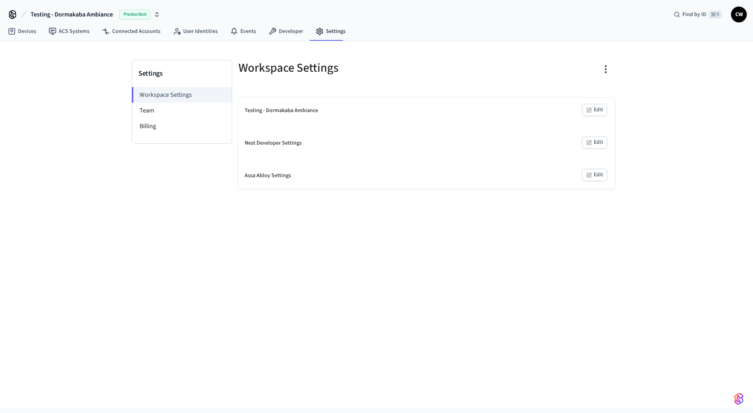
click at [589, 109] on icon "button" at bounding box center [589, 110] width 6 height 6
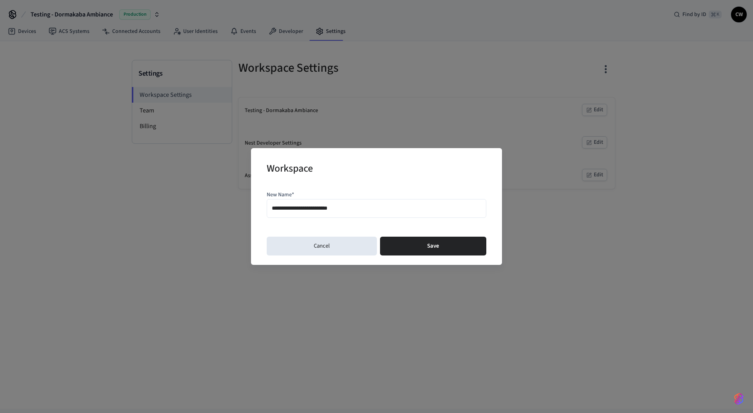
click at [311, 211] on input "**********" at bounding box center [376, 208] width 209 height 11
type input "**********"
click at [424, 244] on button "Save" at bounding box center [433, 246] width 106 height 19
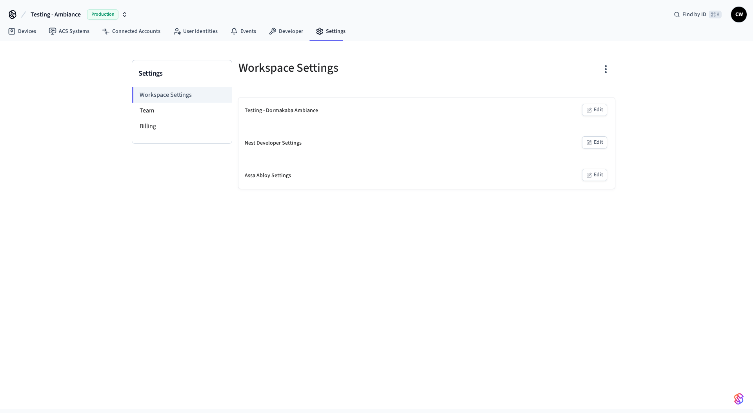
click at [111, 241] on div "Settings Workspace Settings Team Billing Workspace Settings Testing - Dormakaba…" at bounding box center [376, 225] width 753 height 368
click at [29, 31] on link "Devices" at bounding box center [22, 31] width 41 height 14
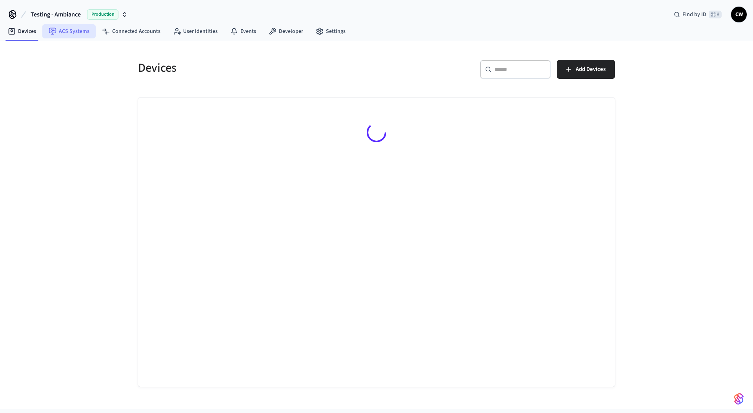
click at [61, 32] on link "ACS Systems" at bounding box center [68, 31] width 53 height 14
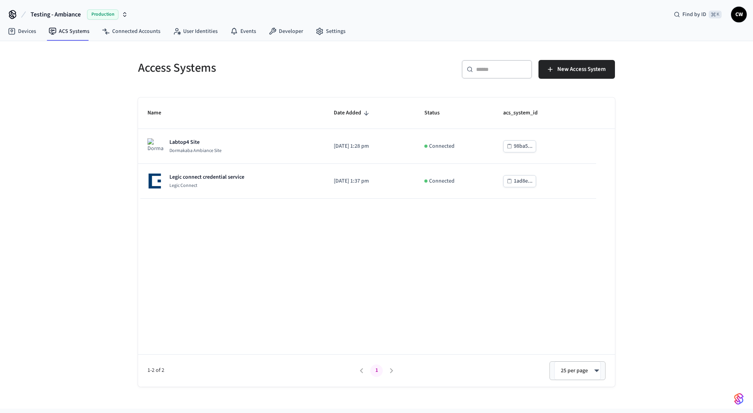
click at [34, 111] on div "Access Systems ​ ​ New Access System Name Date Added Status acs_system_id Labto…" at bounding box center [376, 225] width 753 height 368
click at [73, 17] on span "Testing - Ambiance" at bounding box center [56, 14] width 50 height 9
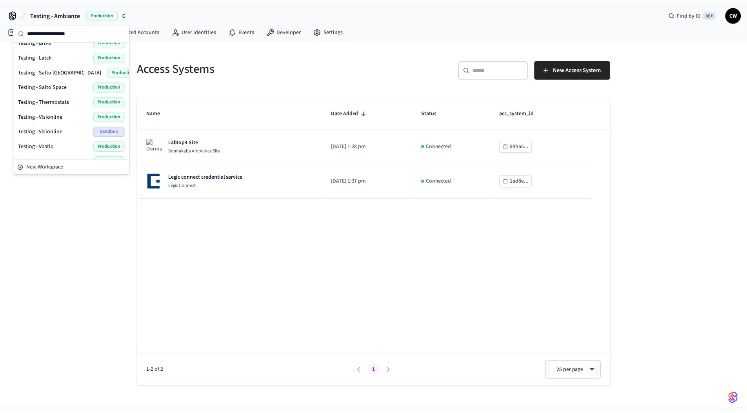
scroll to position [293, 0]
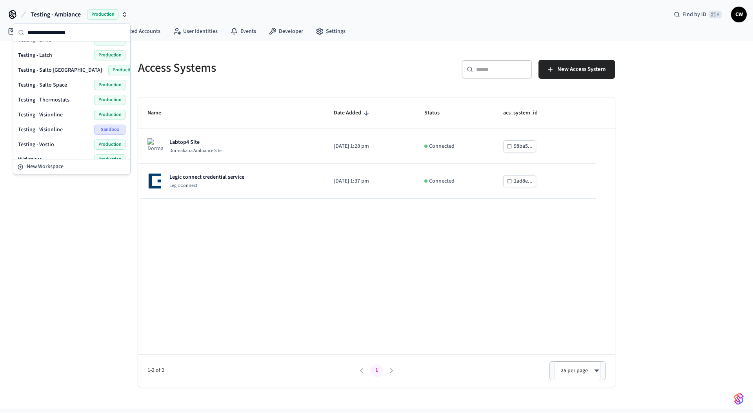
click at [75, 128] on div "Testing - Visionline Sandbox" at bounding box center [71, 130] width 107 height 10
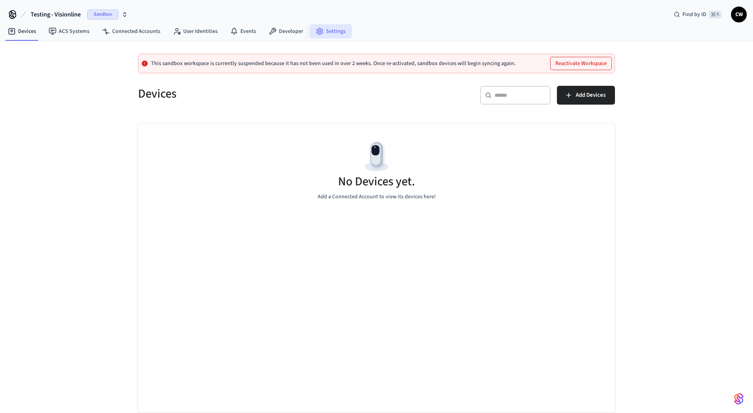
click at [327, 30] on link "Settings" at bounding box center [330, 31] width 42 height 14
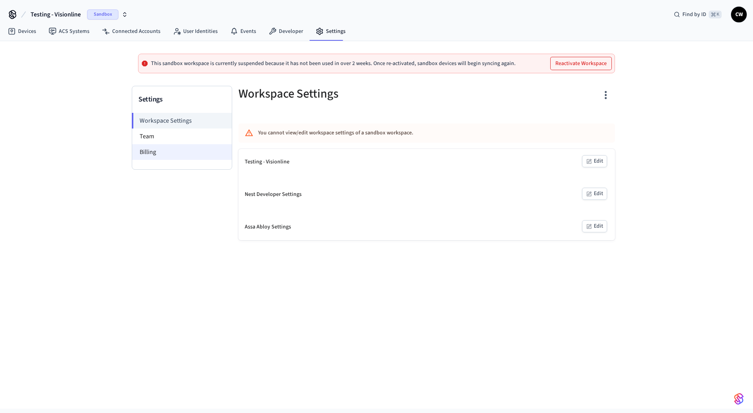
click at [167, 144] on li "Billing" at bounding box center [182, 152] width 100 height 16
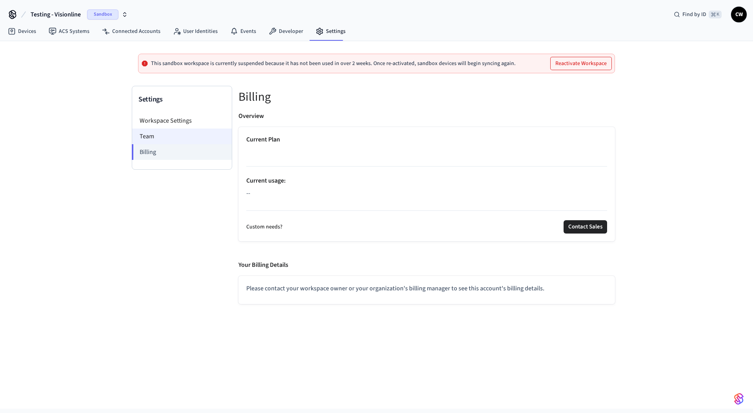
click at [170, 138] on li "Team" at bounding box center [182, 137] width 100 height 16
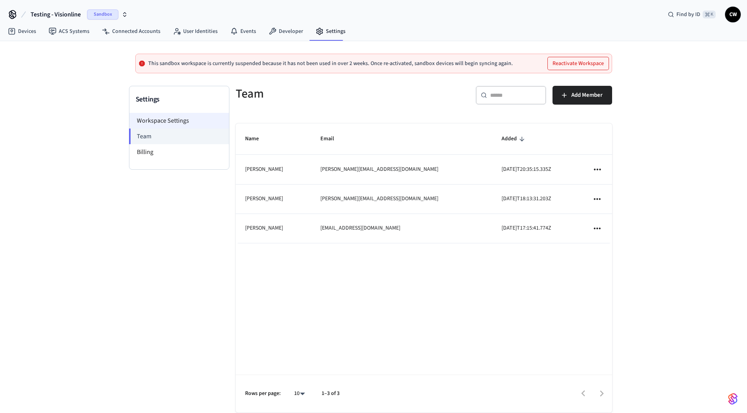
click at [178, 119] on li "Workspace Settings" at bounding box center [179, 121] width 100 height 16
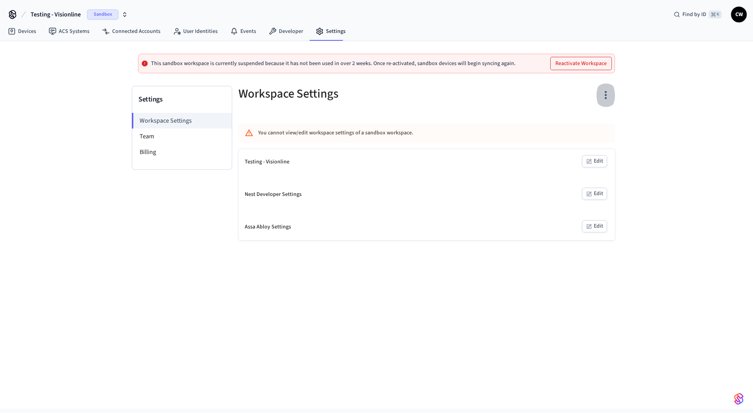
click at [610, 95] on icon "button" at bounding box center [605, 95] width 12 height 12
click at [447, 118] on div at bounding box center [376, 206] width 753 height 413
click at [157, 134] on li "Team" at bounding box center [182, 137] width 100 height 16
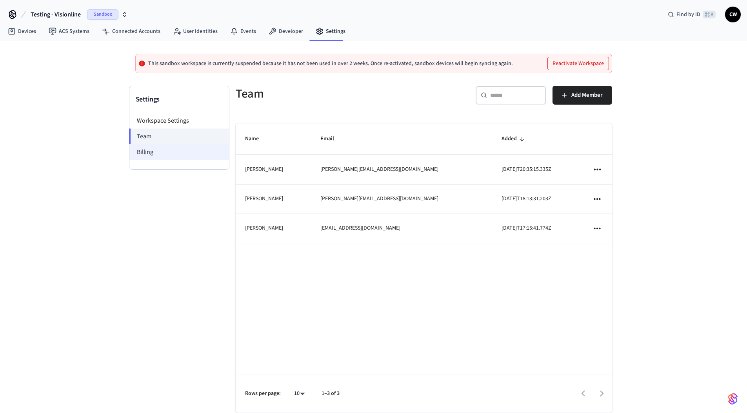
click at [156, 151] on li "Billing" at bounding box center [179, 152] width 100 height 16
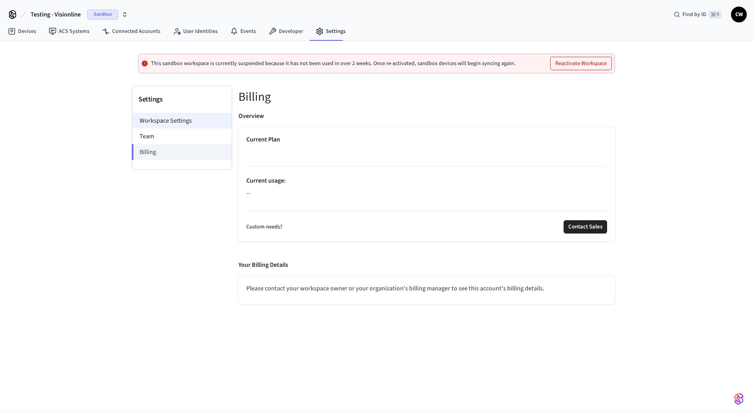
click at [181, 121] on li "Workspace Settings" at bounding box center [182, 121] width 100 height 16
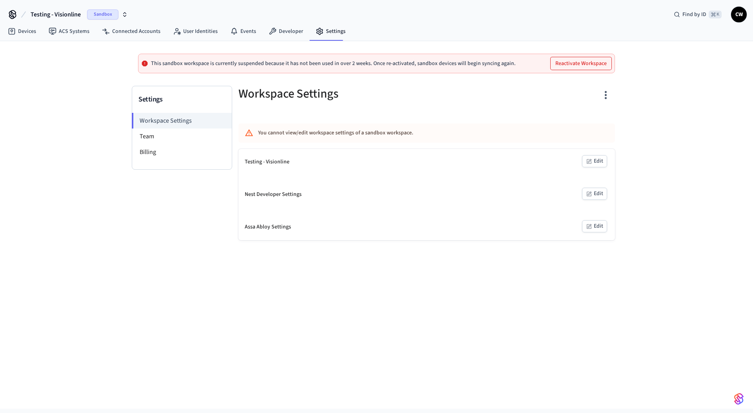
click at [73, 125] on div "This sandbox workspace is currently suspended because it has not been used in o…" at bounding box center [376, 225] width 753 height 368
click at [80, 37] on link "ACS Systems" at bounding box center [68, 31] width 53 height 14
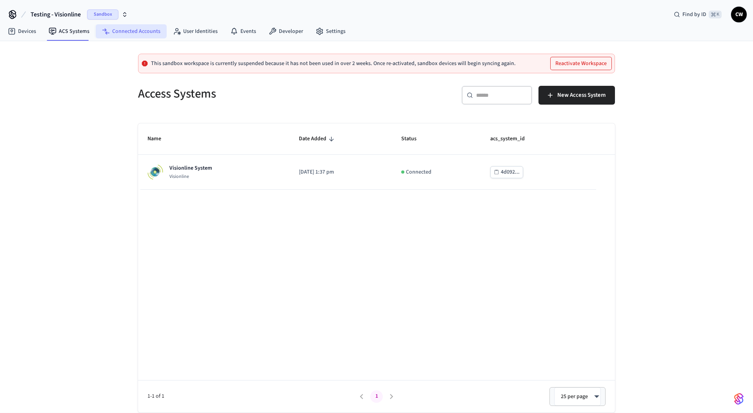
click at [117, 30] on link "Connected Accounts" at bounding box center [131, 31] width 71 height 14
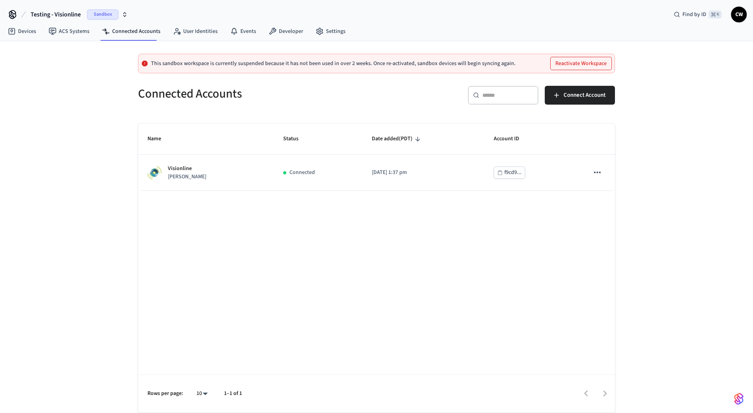
click at [57, 89] on div "This sandbox workspace is currently suspended because it has not been used in o…" at bounding box center [376, 227] width 753 height 372
click at [190, 31] on link "User Identities" at bounding box center [195, 31] width 57 height 14
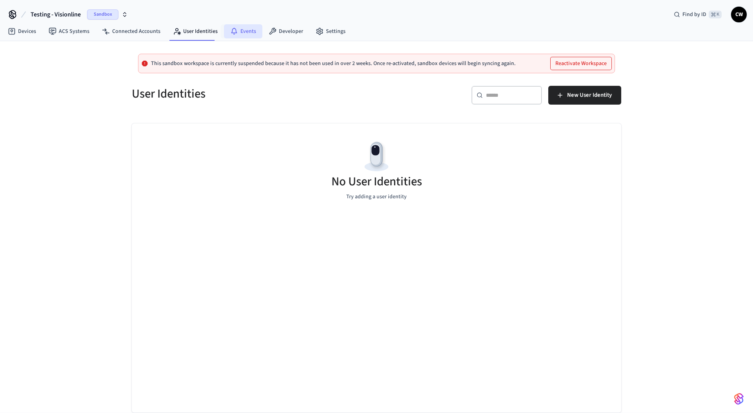
click at [238, 37] on link "Events" at bounding box center [243, 31] width 38 height 14
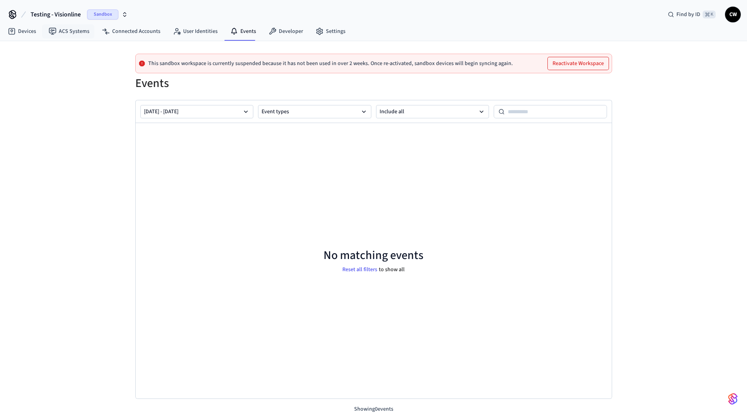
click at [61, 18] on span "Testing - Visionline" at bounding box center [56, 14] width 50 height 9
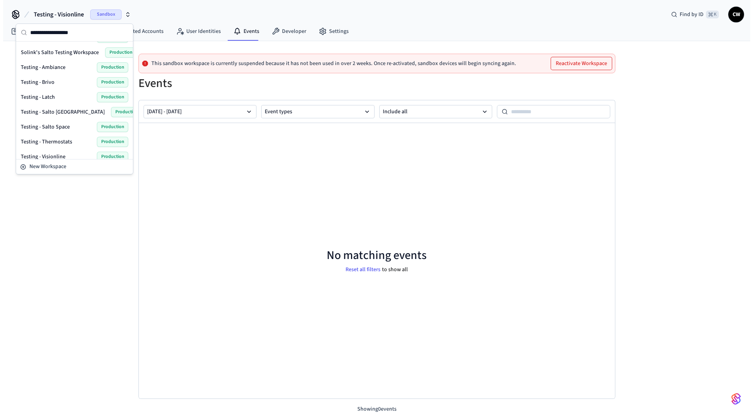
scroll to position [303, 0]
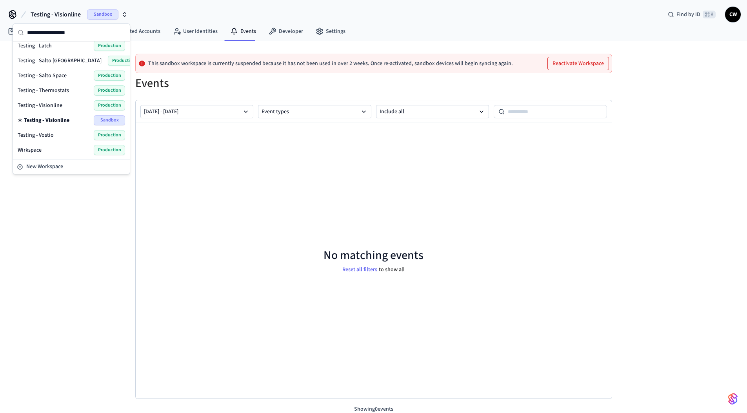
click at [42, 243] on div "This sandbox workspace is currently suspended because it has not been used in o…" at bounding box center [373, 227] width 747 height 372
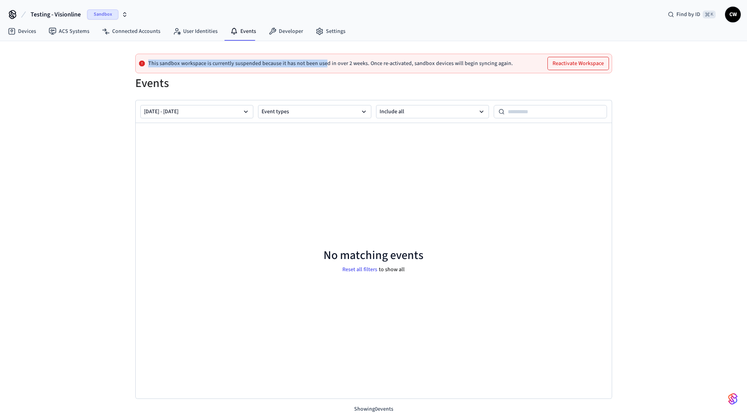
drag, startPoint x: 217, startPoint y: 59, endPoint x: 323, endPoint y: 64, distance: 106.7
click at [323, 64] on div "This sandbox workspace is currently suspended because it has not been used in o…" at bounding box center [373, 64] width 477 height 20
click at [323, 64] on p "This sandbox workspace is currently suspended because it has not been used in o…" at bounding box center [330, 63] width 365 height 6
drag, startPoint x: 367, startPoint y: 64, endPoint x: 301, endPoint y: 64, distance: 66.2
click at [301, 64] on p "This sandbox workspace is currently suspended because it has not been used in o…" at bounding box center [330, 63] width 365 height 6
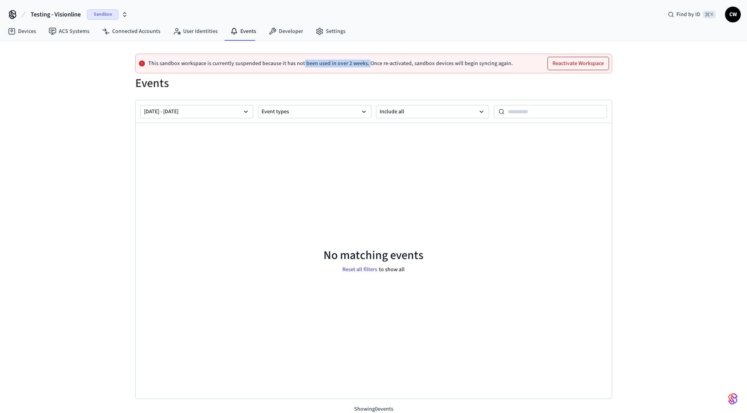
click at [301, 64] on p "This sandbox workspace is currently suspended because it has not been used in o…" at bounding box center [330, 63] width 365 height 6
drag, startPoint x: 304, startPoint y: 65, endPoint x: 189, endPoint y: 63, distance: 115.2
click at [189, 63] on p "This sandbox workspace is currently suspended because it has not been used in o…" at bounding box center [330, 63] width 365 height 6
click at [67, 67] on div "This sandbox workspace is currently suspended because it has not been used in o…" at bounding box center [373, 227] width 747 height 372
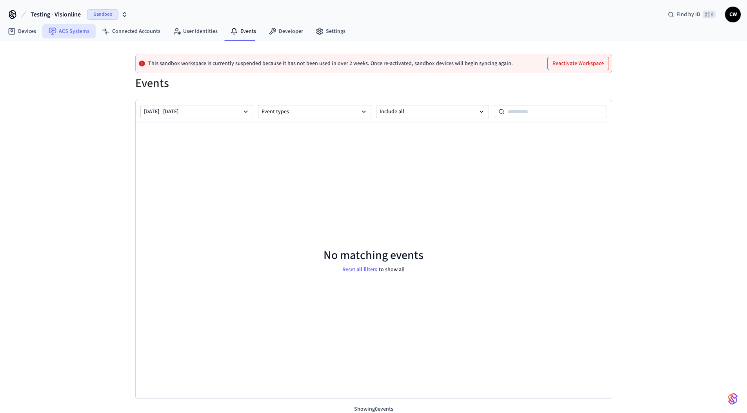
click at [74, 33] on link "ACS Systems" at bounding box center [68, 31] width 53 height 14
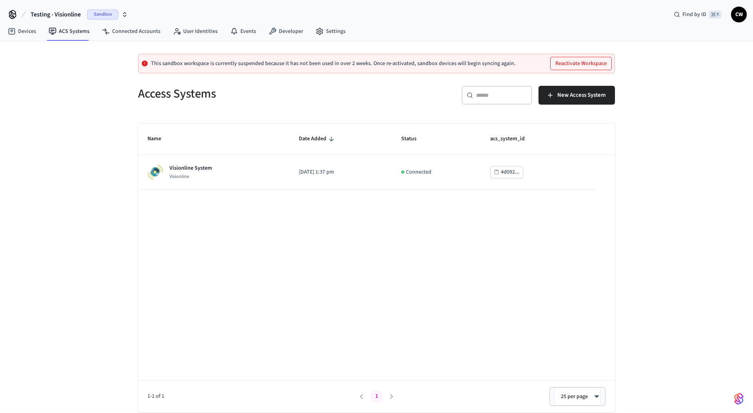
click at [70, 90] on div "This sandbox workspace is currently suspended because it has not been used in o…" at bounding box center [376, 227] width 753 height 372
click at [54, 162] on div "This sandbox workspace is currently suspended because it has not been used in o…" at bounding box center [376, 227] width 753 height 372
click at [27, 31] on link "Devices" at bounding box center [22, 31] width 41 height 14
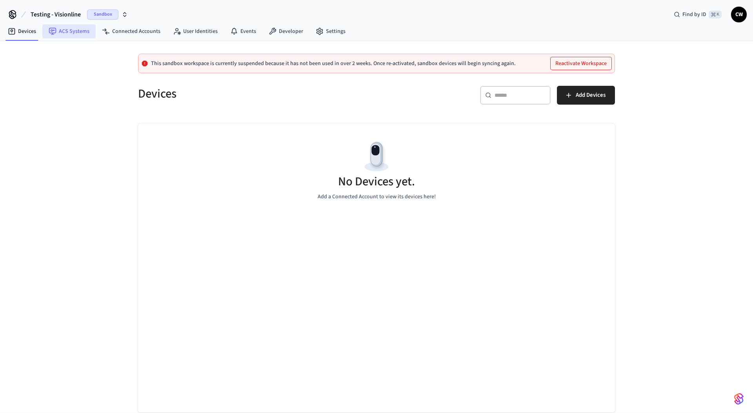
click at [71, 34] on link "ACS Systems" at bounding box center [68, 31] width 53 height 14
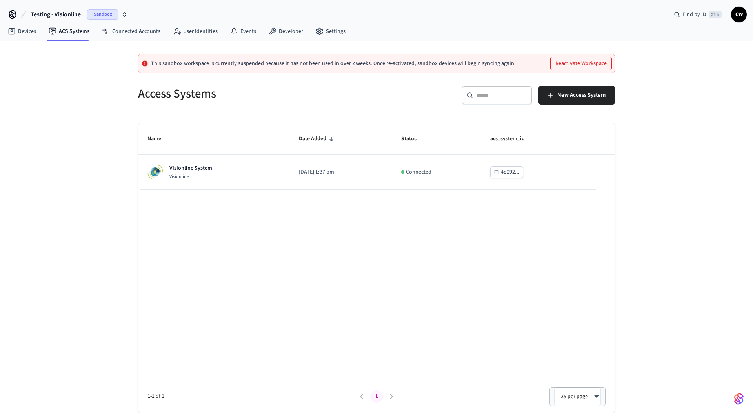
click at [53, 84] on div "This sandbox workspace is currently suspended because it has not been used in o…" at bounding box center [376, 227] width 753 height 372
click at [18, 94] on div "This sandbox workspace is currently suspended because it has not been used in o…" at bounding box center [376, 227] width 753 height 372
click at [74, 121] on div "This sandbox workspace is currently suspended because it has not been used in o…" at bounding box center [376, 227] width 753 height 372
click at [64, 27] on link "ACS Systems" at bounding box center [68, 31] width 53 height 14
click at [16, 31] on link "Devices" at bounding box center [22, 31] width 41 height 14
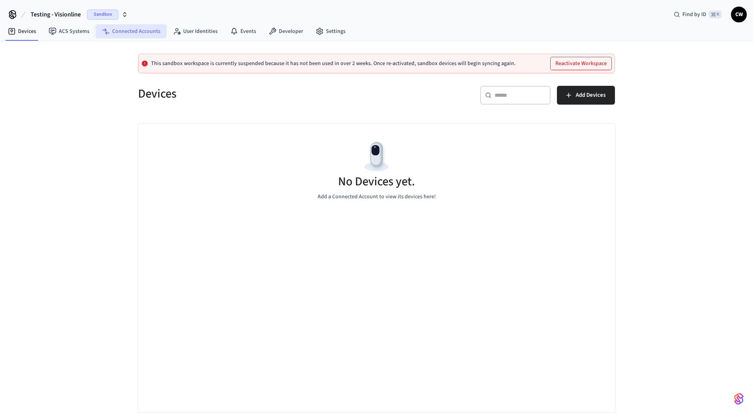
click at [140, 33] on link "Connected Accounts" at bounding box center [131, 31] width 71 height 14
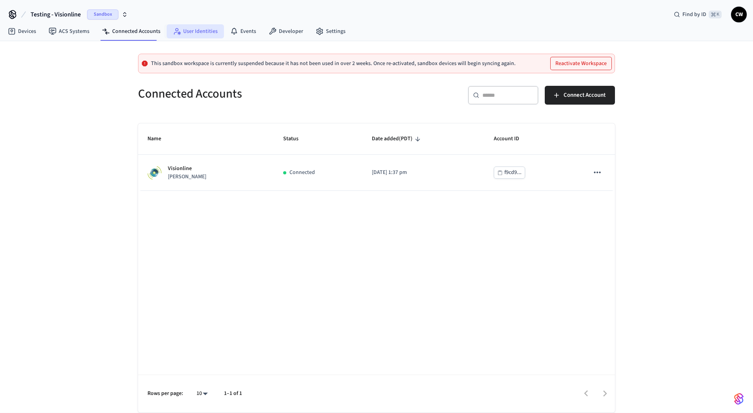
click at [186, 32] on link "User Identities" at bounding box center [195, 31] width 57 height 14
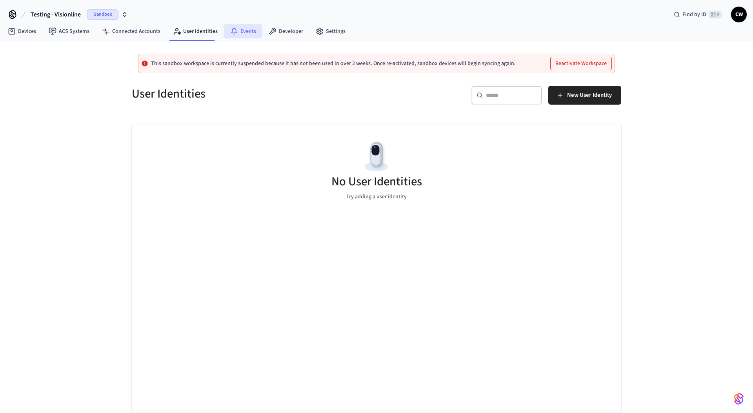
click at [230, 33] on icon at bounding box center [234, 31] width 8 height 8
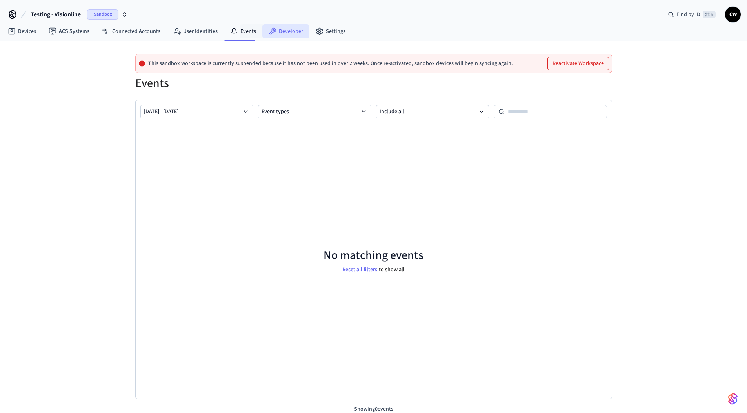
click at [272, 33] on icon at bounding box center [272, 31] width 8 height 8
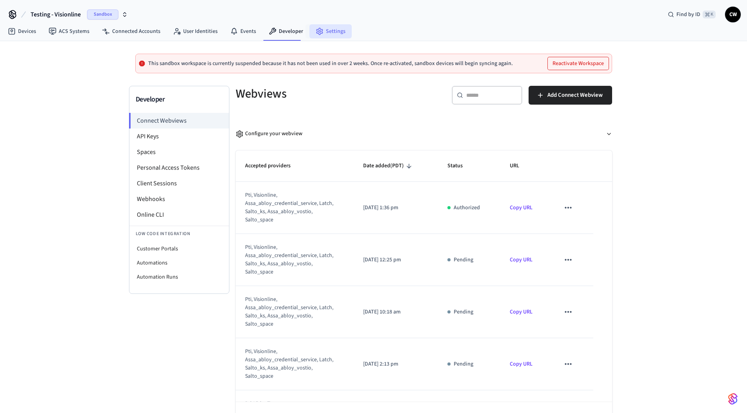
click at [334, 29] on link "Settings" at bounding box center [330, 31] width 42 height 14
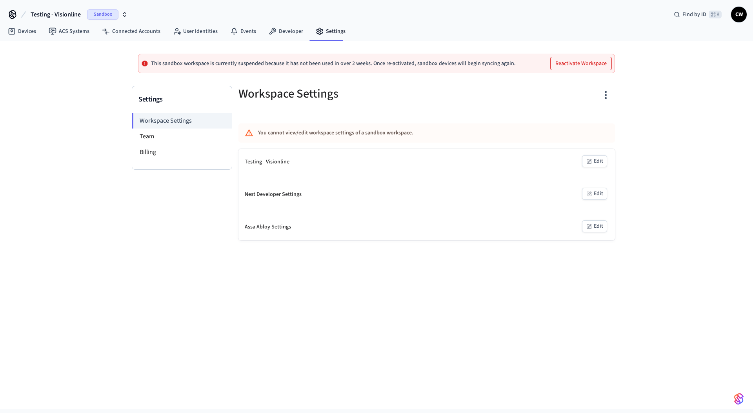
click at [71, 87] on div "This sandbox workspace is currently suspended because it has not been used in o…" at bounding box center [376, 225] width 753 height 368
click at [92, 166] on div "This sandbox workspace is currently suspended because it has not been used in o…" at bounding box center [376, 225] width 753 height 368
click at [74, 33] on link "ACS Systems" at bounding box center [68, 31] width 53 height 14
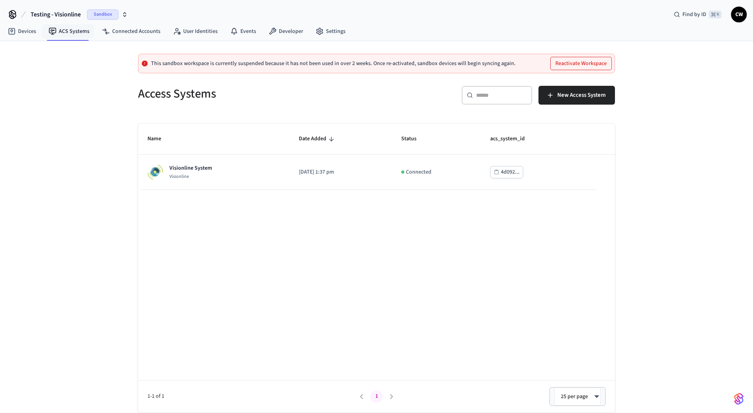
click at [61, 112] on div "This sandbox workspace is currently suspended because it has not been used in o…" at bounding box center [376, 227] width 753 height 372
click at [66, 126] on div "This sandbox workspace is currently suspended because it has not been used in o…" at bounding box center [376, 227] width 753 height 372
click at [67, 13] on span "Testing - Visionline" at bounding box center [56, 14] width 50 height 9
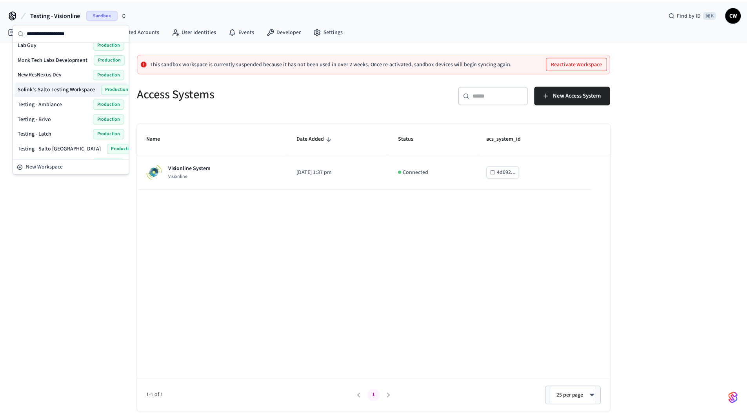
scroll to position [213, 0]
click at [60, 90] on span "Solink's Salto Testing Workspace" at bounding box center [57, 91] width 78 height 8
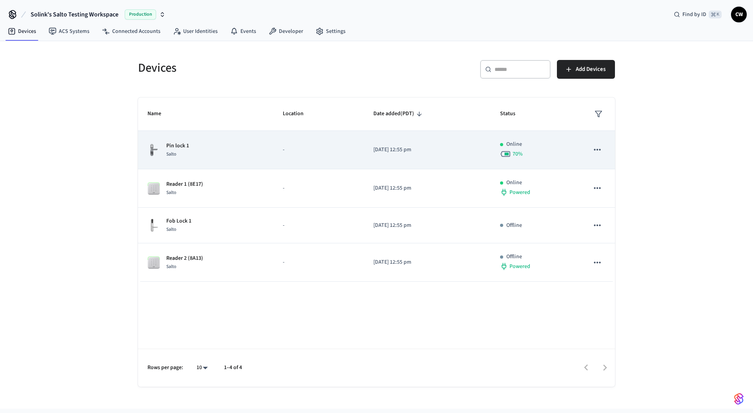
click at [206, 151] on div "Pin lock 1 Salto" at bounding box center [205, 150] width 116 height 16
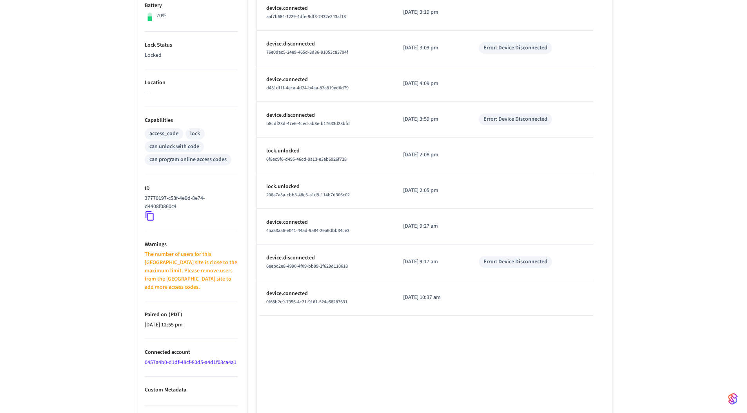
scroll to position [213, 0]
click at [151, 213] on icon at bounding box center [150, 215] width 10 height 10
click at [97, 166] on div "Pin lock 1 ​ ​ Properties Type Salto Status Online Battery 70% Lock Status Lock…" at bounding box center [373, 160] width 747 height 630
click at [152, 211] on icon at bounding box center [150, 215] width 10 height 10
click at [62, 170] on div "Pin lock 1 ​ ​ Properties Type Salto Status Online Battery 70% Lock Status Lock…" at bounding box center [373, 160] width 747 height 630
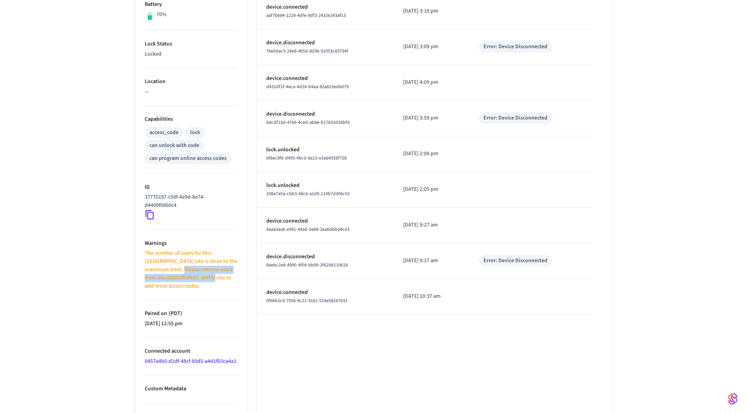
drag, startPoint x: 182, startPoint y: 277, endPoint x: 167, endPoint y: 267, distance: 18.2
click at [167, 267] on p "The number of users for this [GEOGRAPHIC_DATA] site is close to the maximum lim…" at bounding box center [191, 269] width 93 height 41
drag, startPoint x: 179, startPoint y: 274, endPoint x: 160, endPoint y: 259, distance: 23.5
click at [160, 259] on p "The number of users for this [GEOGRAPHIC_DATA] site is close to the maximum lim…" at bounding box center [191, 269] width 93 height 41
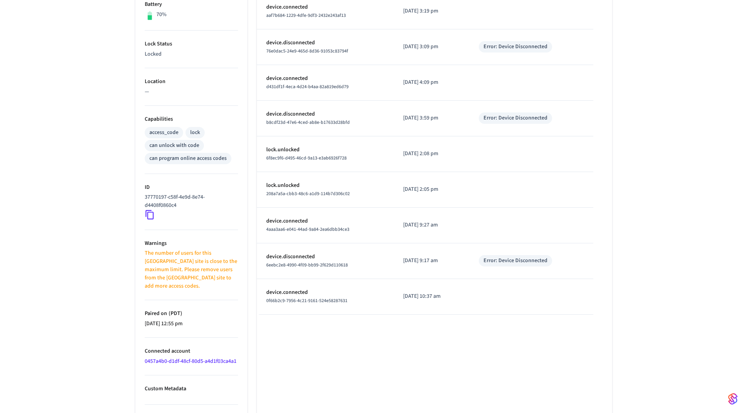
click at [160, 259] on p "The number of users for this [GEOGRAPHIC_DATA] site is close to the maximum lim…" at bounding box center [191, 269] width 93 height 41
drag, startPoint x: 169, startPoint y: 260, endPoint x: 208, endPoint y: 272, distance: 40.5
click at [208, 272] on p "The number of users for this [GEOGRAPHIC_DATA] site is close to the maximum lim…" at bounding box center [191, 269] width 93 height 41
click at [116, 266] on div "Pin lock 1 ​ ​ Properties Type Salto Status Online Battery 70% Lock Status Lock…" at bounding box center [373, 160] width 747 height 630
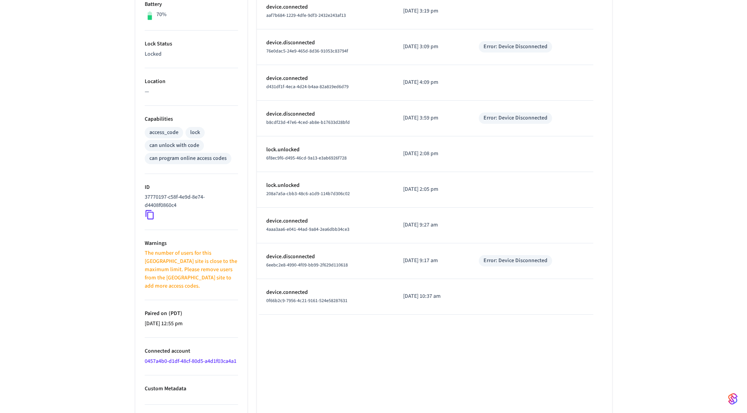
scroll to position [0, 0]
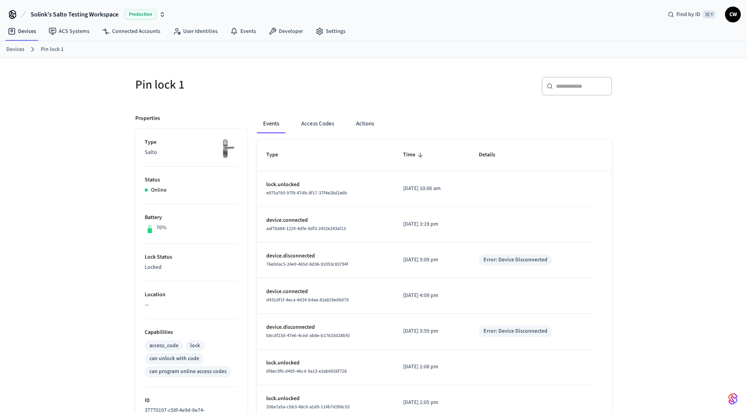
click at [86, 175] on div "Pin lock 1 ​ ​ Properties Type Salto Status Online Battery 70% Lock Status Lock…" at bounding box center [373, 373] width 747 height 630
click at [92, 142] on div "Pin lock 1 ​ ​ Properties Type Salto Status Online Battery 70% Lock Status Lock…" at bounding box center [373, 373] width 747 height 630
click at [69, 130] on div "Pin lock 1 ​ ​ Properties Type Salto Status Online Battery 70% Lock Status Lock…" at bounding box center [373, 373] width 747 height 630
click at [93, 16] on span "Solink's Salto Testing Workspace" at bounding box center [75, 14] width 88 height 9
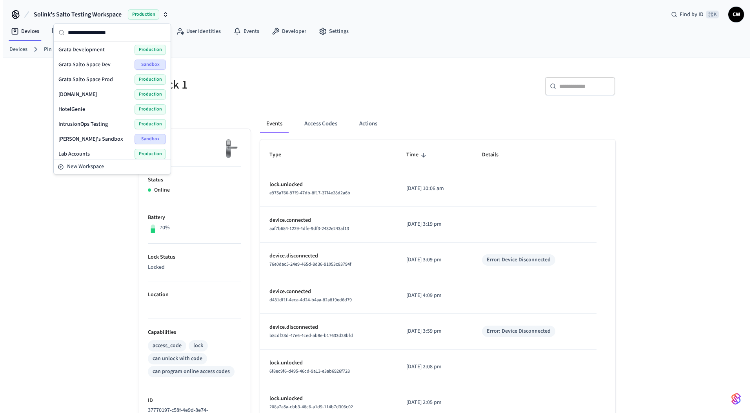
scroll to position [131, 0]
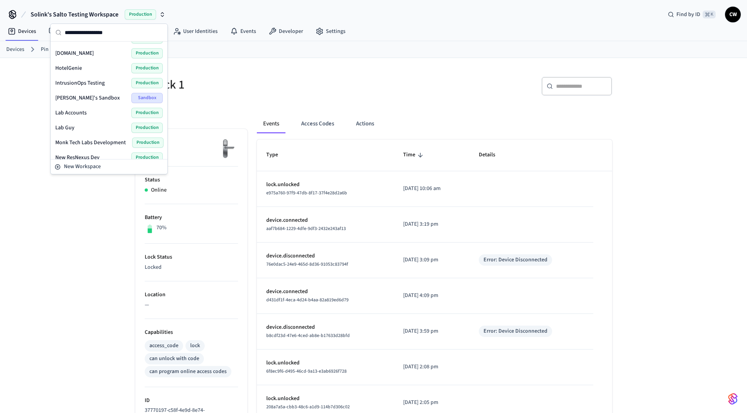
click at [80, 112] on span "Lab Accounts" at bounding box center [70, 113] width 31 height 8
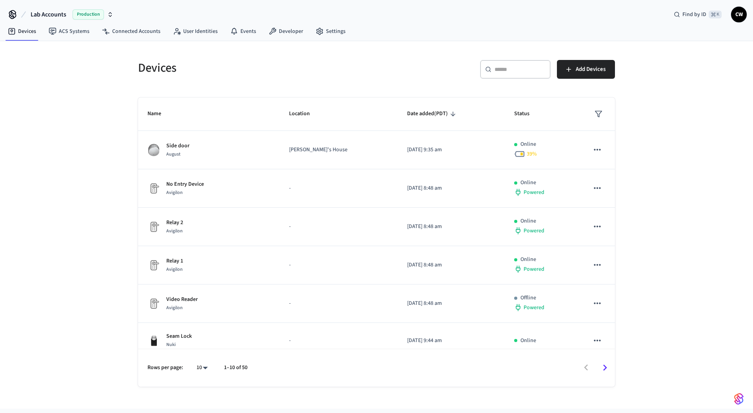
click at [73, 119] on div "Devices ​ ​ Add Devices Name Location Date added (PDT) Status Side door [PERSON…" at bounding box center [376, 225] width 753 height 368
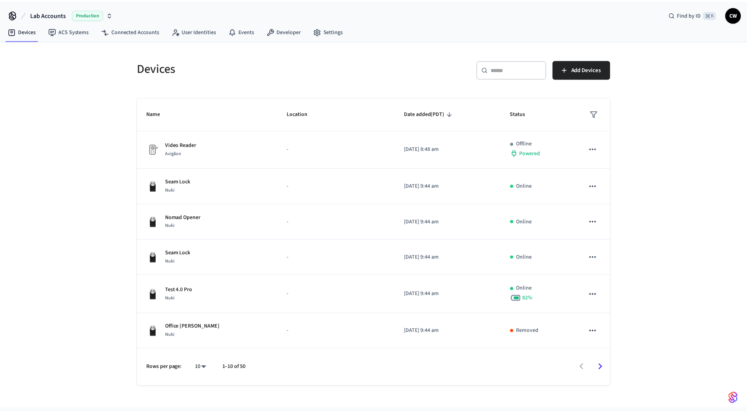
scroll to position [155, 0]
click at [73, 34] on link "ACS Systems" at bounding box center [68, 31] width 53 height 14
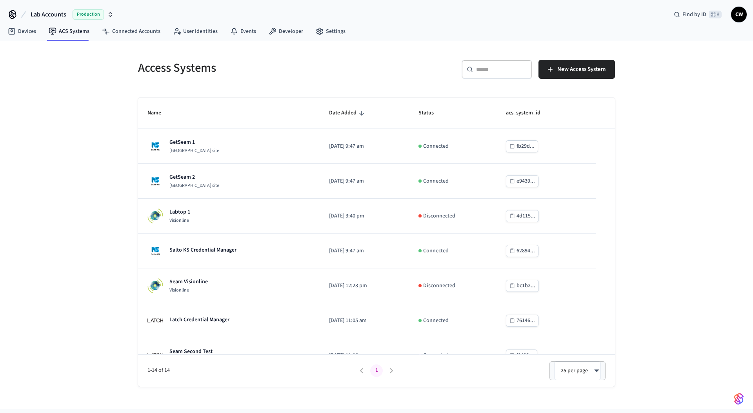
click at [63, 183] on div "Access Systems ​ ​ New Access System Name Date Added Status acs_system_id GetSe…" at bounding box center [376, 225] width 753 height 368
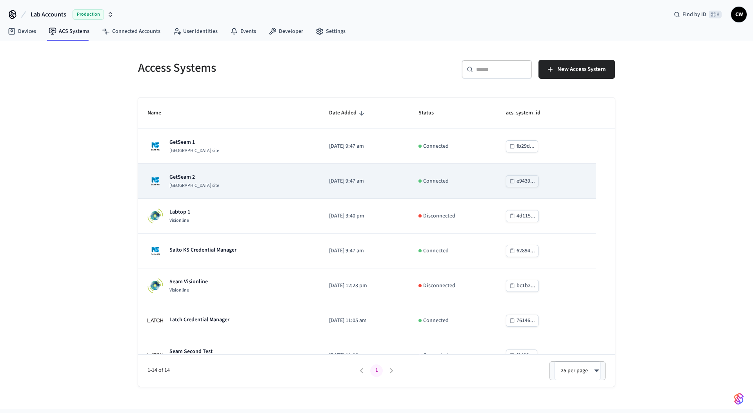
click at [232, 182] on div "GetSeam 2 [GEOGRAPHIC_DATA] site" at bounding box center [228, 181] width 163 height 16
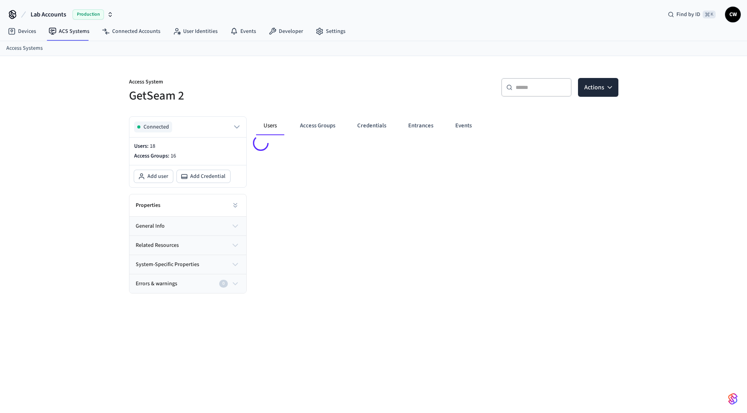
click at [89, 184] on div "Access System GetSeam 2 ​ ​ Actions Connected Users: 18 Access Groups: 16 Add u…" at bounding box center [373, 240] width 747 height 368
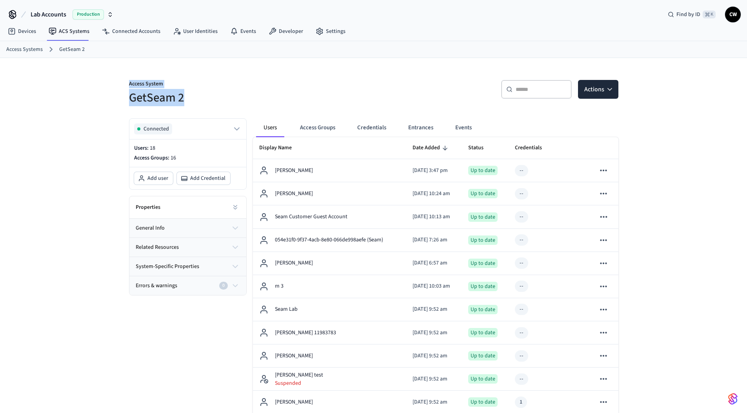
drag, startPoint x: 187, startPoint y: 97, endPoint x: 133, endPoint y: 77, distance: 56.9
click at [133, 77] on div "Access System GetSeam 2" at bounding box center [244, 88] width 249 height 35
click at [119, 118] on div "Access System GetSeam 2 ​ ​ Actions Connected Users: 18 Access Groups: 16 Add u…" at bounding box center [373, 341] width 747 height 567
click at [112, 160] on div "Access System GetSeam 2 ​ ​ Actions Connected Users: 18 Access Groups: 16 Add u…" at bounding box center [373, 341] width 747 height 567
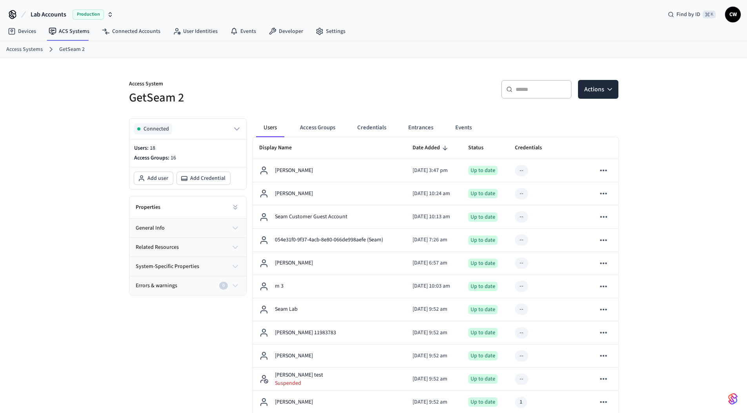
click at [34, 120] on div "Access System GetSeam 2 ​ ​ Actions Connected Users: 18 Access Groups: 16 Add u…" at bounding box center [373, 341] width 747 height 567
click at [55, 121] on div "Access System GetSeam 2 ​ ​ Actions Connected Users: 18 Access Groups: 16 Add u…" at bounding box center [373, 341] width 747 height 567
click at [52, 16] on span "Lab Accounts" at bounding box center [49, 14] width 36 height 9
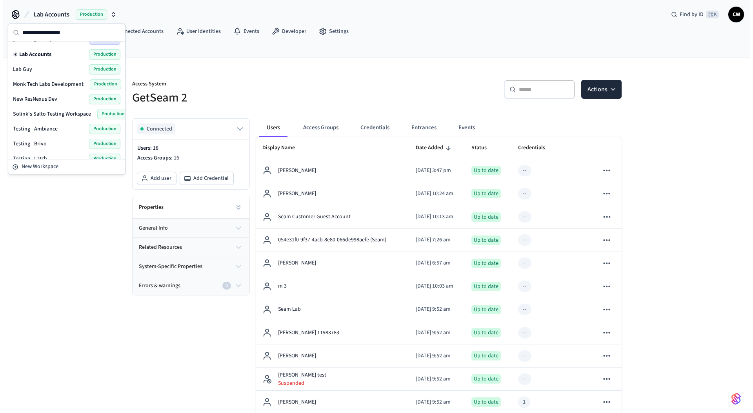
scroll to position [221, 0]
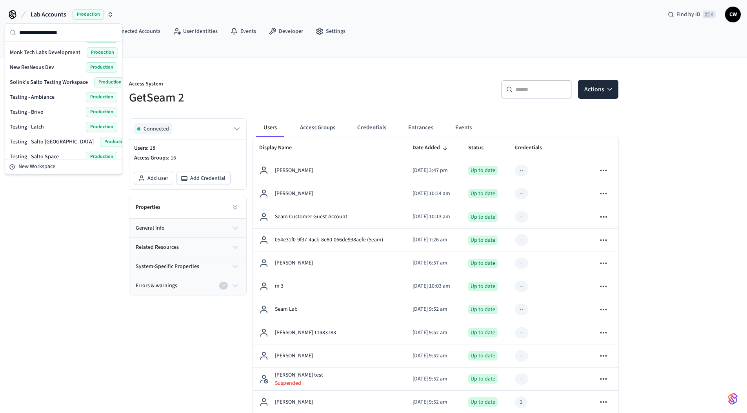
click at [56, 80] on span "Solink's Salto Testing Workspace" at bounding box center [49, 82] width 78 height 8
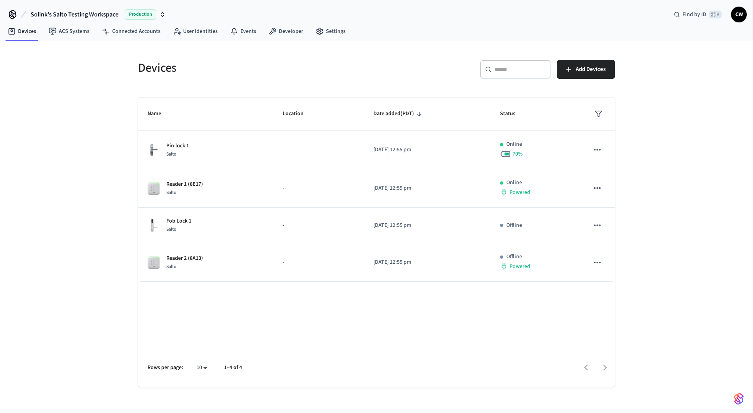
click at [53, 131] on div "Devices ​ ​ Add Devices Name Location Date added (PDT) Status Pin lock 1 Salto …" at bounding box center [376, 225] width 753 height 368
click at [61, 34] on link "ACS Systems" at bounding box center [68, 31] width 53 height 14
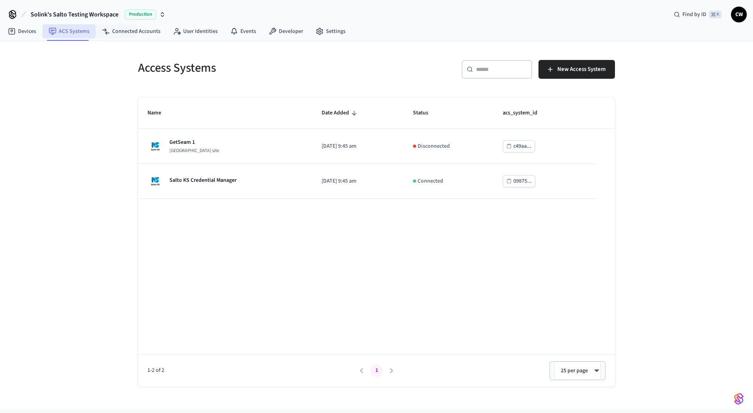
click at [44, 31] on link "ACS Systems" at bounding box center [68, 31] width 53 height 14
click at [29, 31] on link "Devices" at bounding box center [22, 31] width 41 height 14
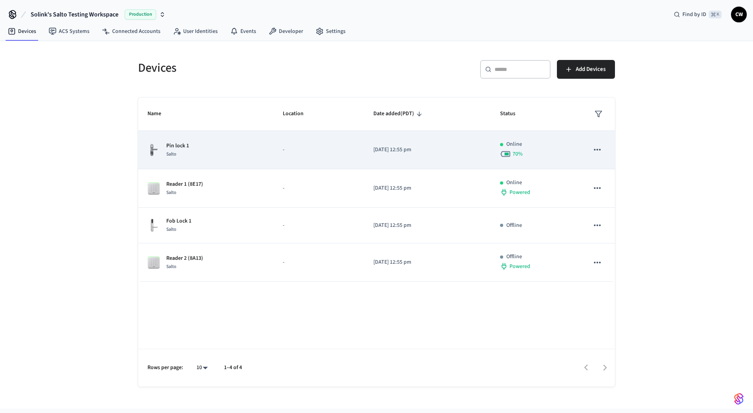
click at [234, 153] on div "Pin lock 1 Salto" at bounding box center [205, 150] width 116 height 16
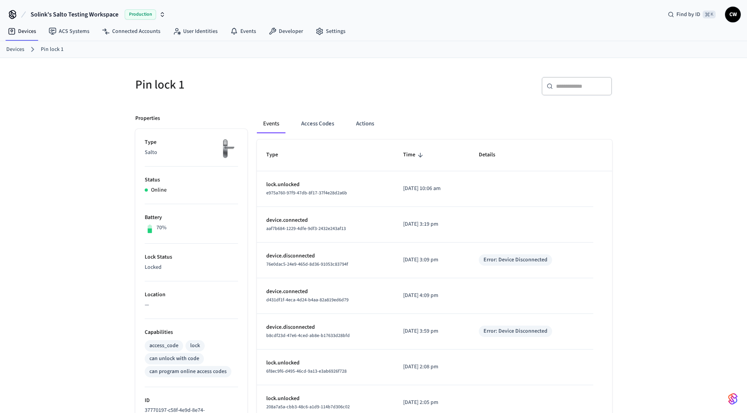
click at [77, 158] on div "Pin lock 1 ​ ​ Properties Type Salto Status Online Battery 70% Lock Status Lock…" at bounding box center [373, 373] width 747 height 630
click at [355, 126] on button "Actions" at bounding box center [365, 123] width 31 height 19
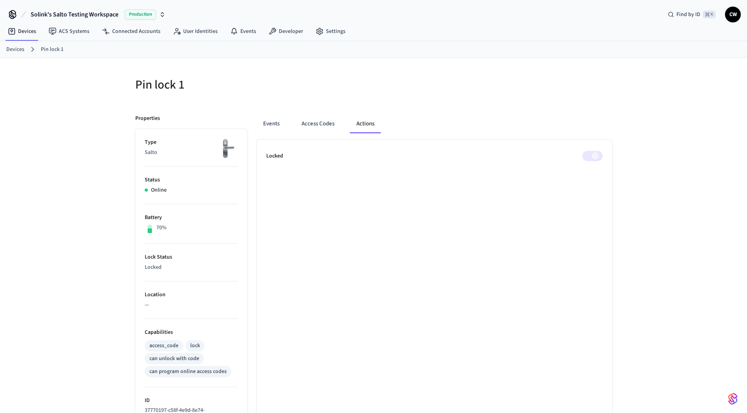
drag, startPoint x: 361, startPoint y: 94, endPoint x: 355, endPoint y: 92, distance: 5.7
click at [361, 93] on div "Pin lock 1" at bounding box center [247, 84] width 243 height 34
click at [19, 50] on link "Devices" at bounding box center [15, 49] width 18 height 8
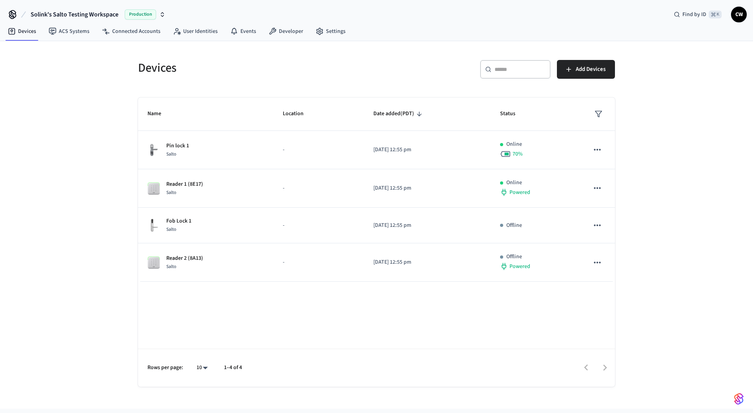
click at [67, 126] on div "Devices ​ ​ Add Devices Name Location Date added (PDT) Status Pin lock 1 Salto …" at bounding box center [376, 225] width 753 height 368
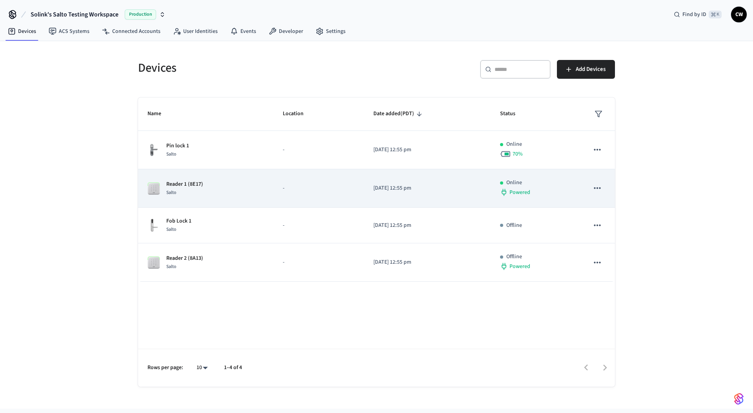
click at [210, 202] on td "Reader 1 (8E17) Salto" at bounding box center [205, 188] width 135 height 38
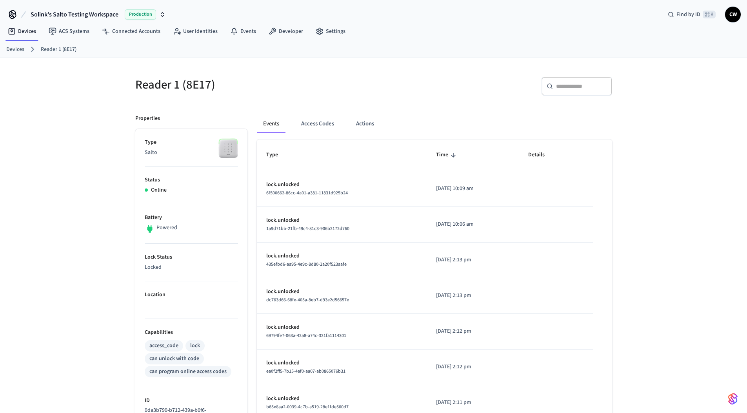
click at [77, 186] on div "Reader 1 (8E17) ​ ​ Properties Type Salto Status Online Battery Powered Lock St…" at bounding box center [373, 373] width 747 height 630
click at [370, 121] on button "Actions" at bounding box center [365, 123] width 31 height 19
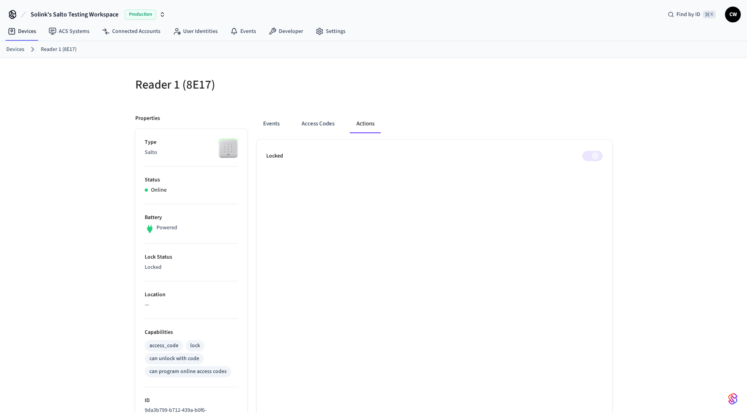
click at [356, 76] on div "Reader 1 (8E17)" at bounding box center [247, 84] width 243 height 34
click at [268, 116] on button "Events" at bounding box center [271, 123] width 29 height 19
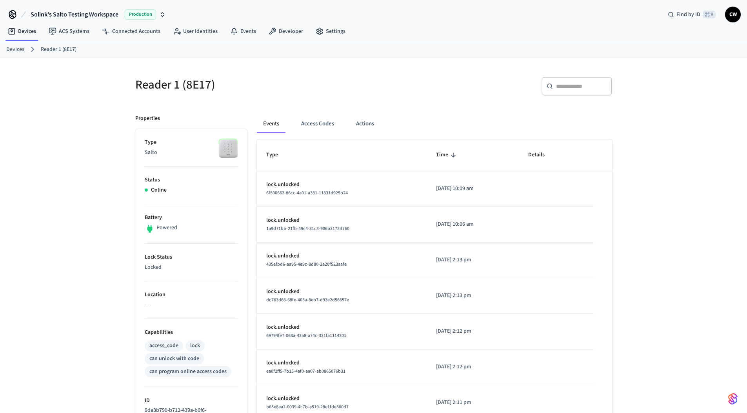
drag, startPoint x: 305, startPoint y: 117, endPoint x: 304, endPoint y: 109, distance: 7.9
click at [305, 117] on button "Access Codes" at bounding box center [317, 123] width 45 height 19
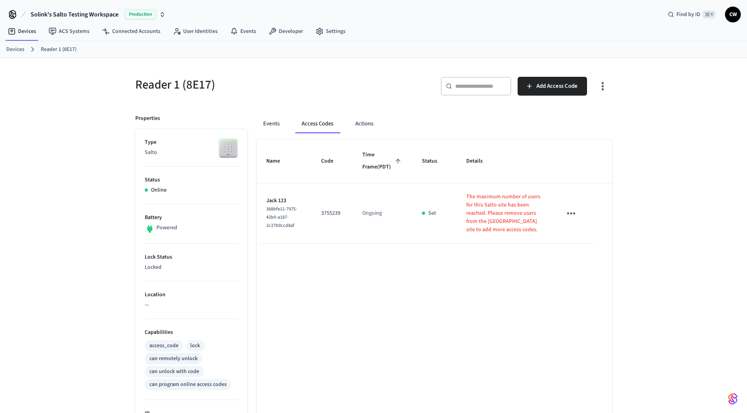
click at [77, 136] on div "Reader 1 (8E17) ​ ​ Add Access Code Properties Type Salto Status Online Battery…" at bounding box center [373, 379] width 747 height 643
click at [85, 127] on div "Reader 1 (8E17) ​ ​ Add Access Code Properties Type Salto Status Online Battery…" at bounding box center [373, 379] width 747 height 643
click at [77, 153] on div "Reader 1 (8E17) ​ ​ Add Access Code Properties Type Salto Status Online Battery…" at bounding box center [373, 379] width 747 height 643
click at [85, 152] on div "Reader 1 (8E17) ​ ​ Add Access Code Properties Type Salto Status Online Battery…" at bounding box center [373, 379] width 747 height 643
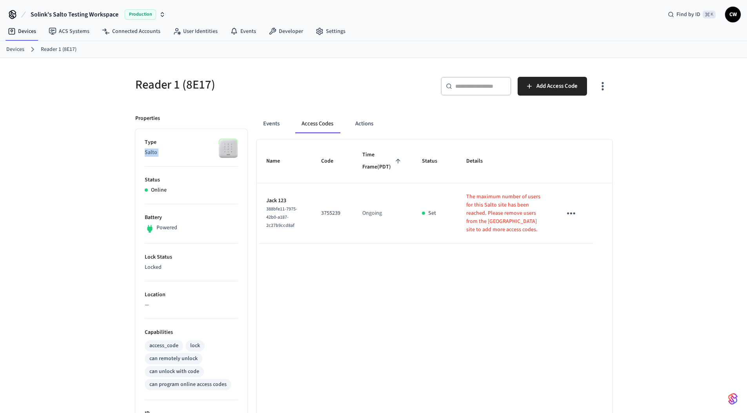
click at [85, 152] on div "Reader 1 (8E17) ​ ​ Add Access Code Properties Type Salto Status Online Battery…" at bounding box center [373, 379] width 747 height 643
click at [99, 121] on div "Reader 1 (8E17) ​ ​ Add Access Code Properties Type Salto Status Online Battery…" at bounding box center [373, 379] width 747 height 643
click at [72, 32] on link "ACS Systems" at bounding box center [68, 31] width 53 height 14
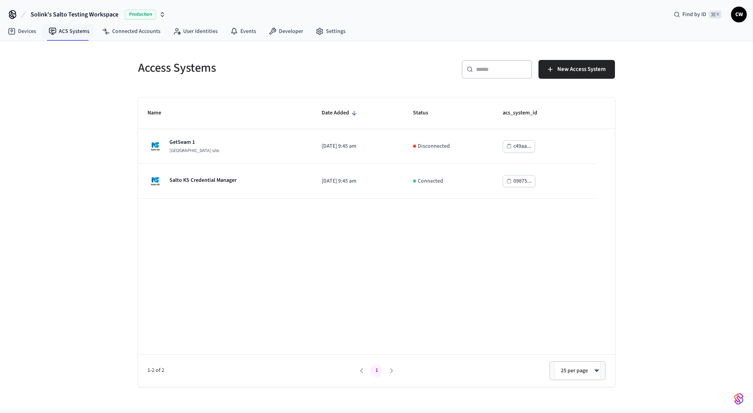
click at [62, 137] on div "Access Systems ​ ​ New Access System Name Date Added Status acs_system_id GetSe…" at bounding box center [376, 225] width 753 height 368
click at [120, 146] on div "Access Systems ​ ​ New Access System Name Date Added Status acs_system_id GetSe…" at bounding box center [376, 225] width 753 height 368
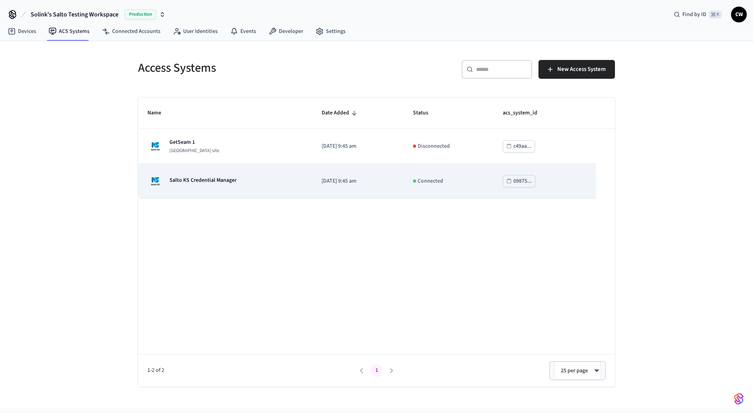
click at [142, 194] on td "Salto KS Credential Manager" at bounding box center [225, 181] width 174 height 35
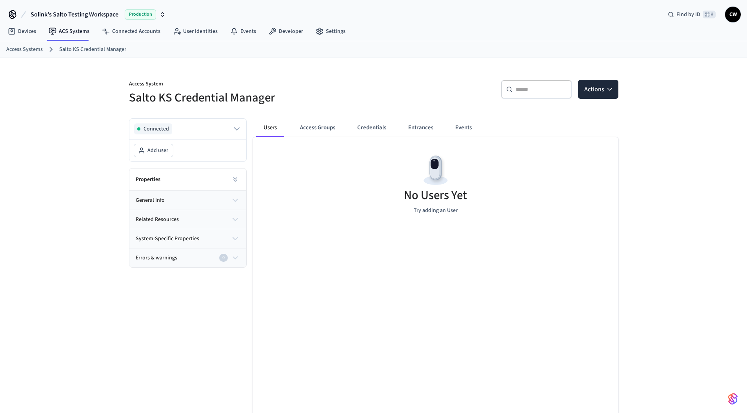
click at [98, 205] on div "Access System Salto KS Credential Manager ​ ​ Actions Connected Add user Proper…" at bounding box center [373, 252] width 747 height 389
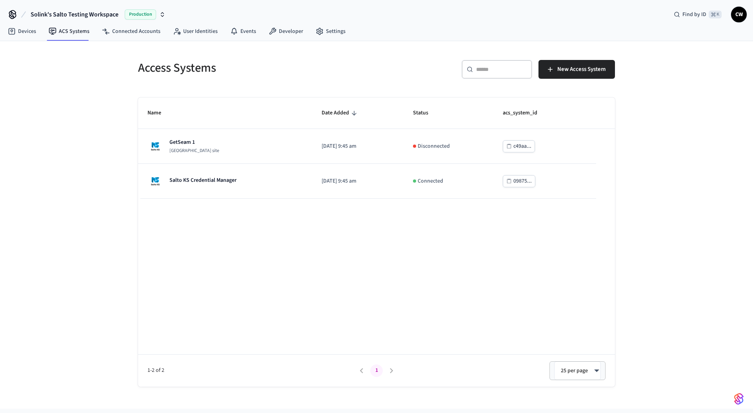
click at [87, 136] on div "Access Systems ​ ​ New Access System Name Date Added Status acs_system_id GetSe…" at bounding box center [376, 225] width 753 height 368
